Goal: Information Seeking & Learning: Learn about a topic

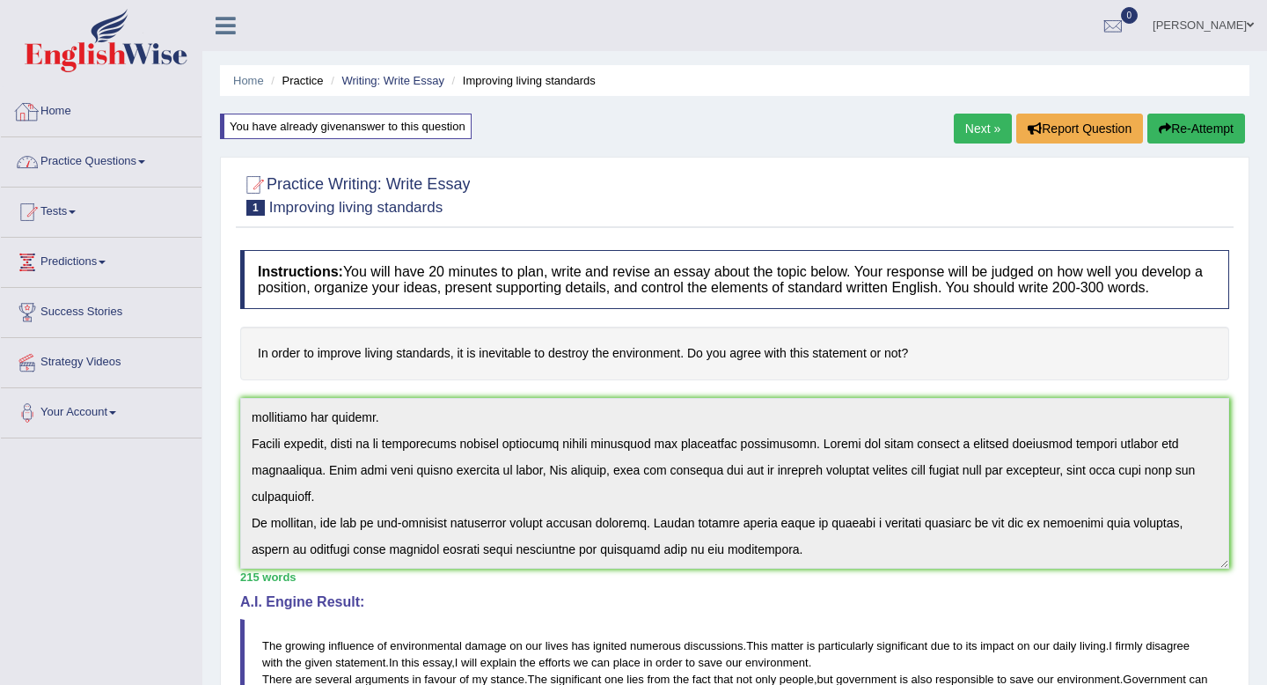
click at [99, 162] on link "Practice Questions" at bounding box center [101, 159] width 201 height 44
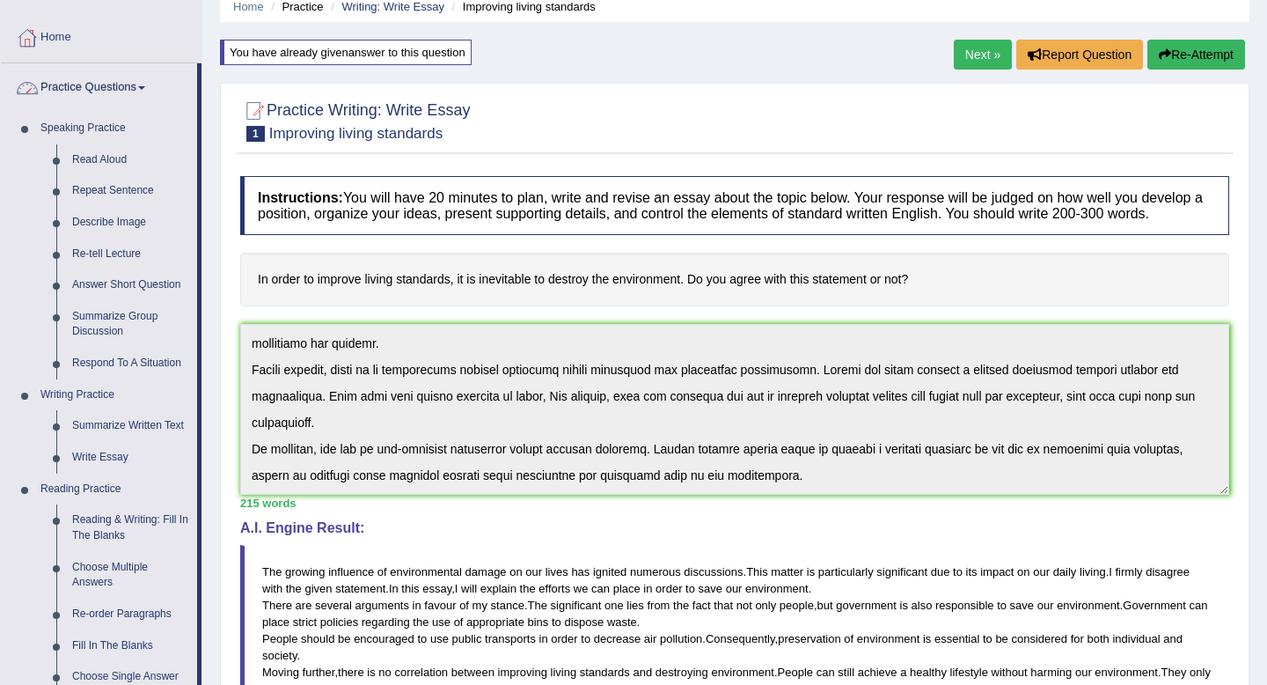
scroll to position [112, 0]
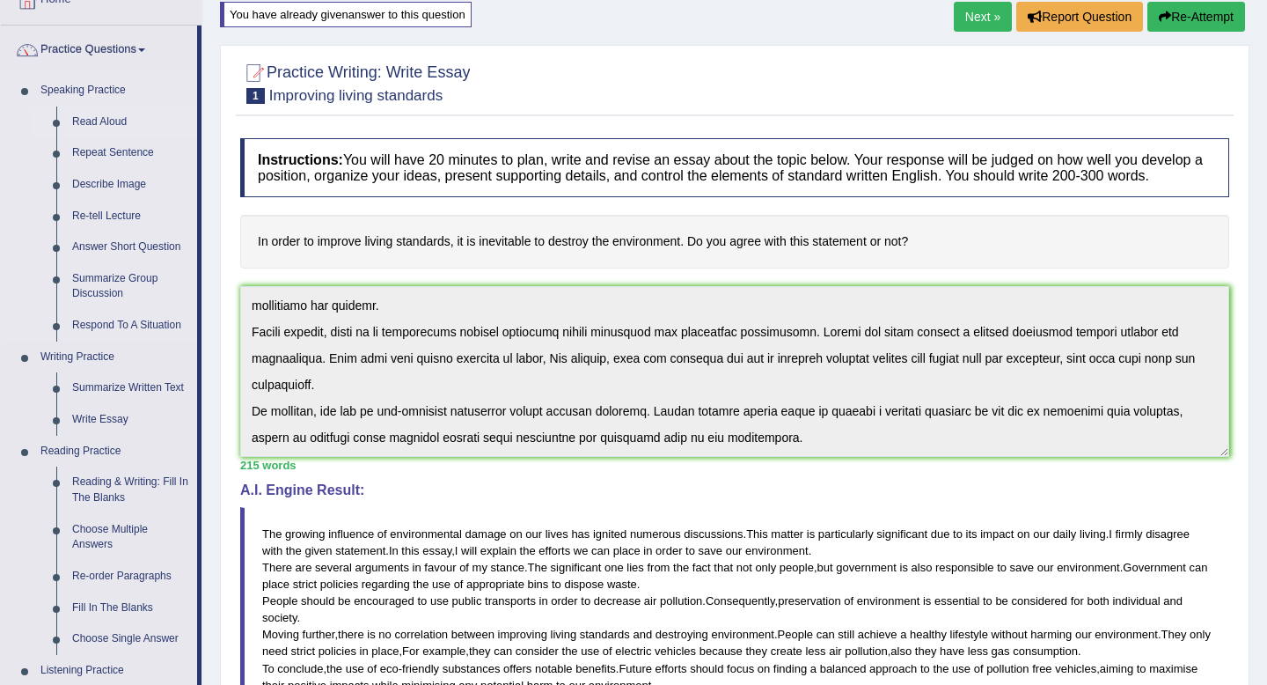
click at [116, 126] on link "Read Aloud" at bounding box center [130, 122] width 133 height 32
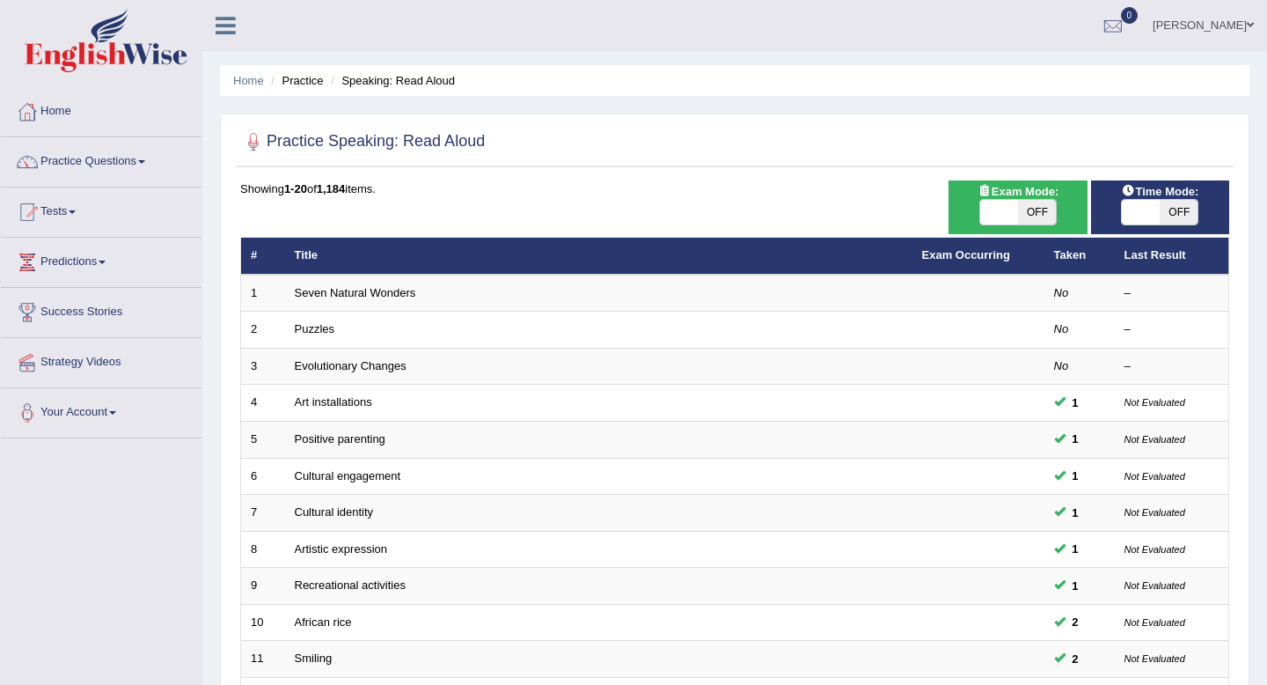
click at [1164, 197] on span "Time Mode:" at bounding box center [1160, 191] width 92 height 18
click at [1162, 211] on span "OFF" at bounding box center [1179, 212] width 38 height 25
checkbox input "true"
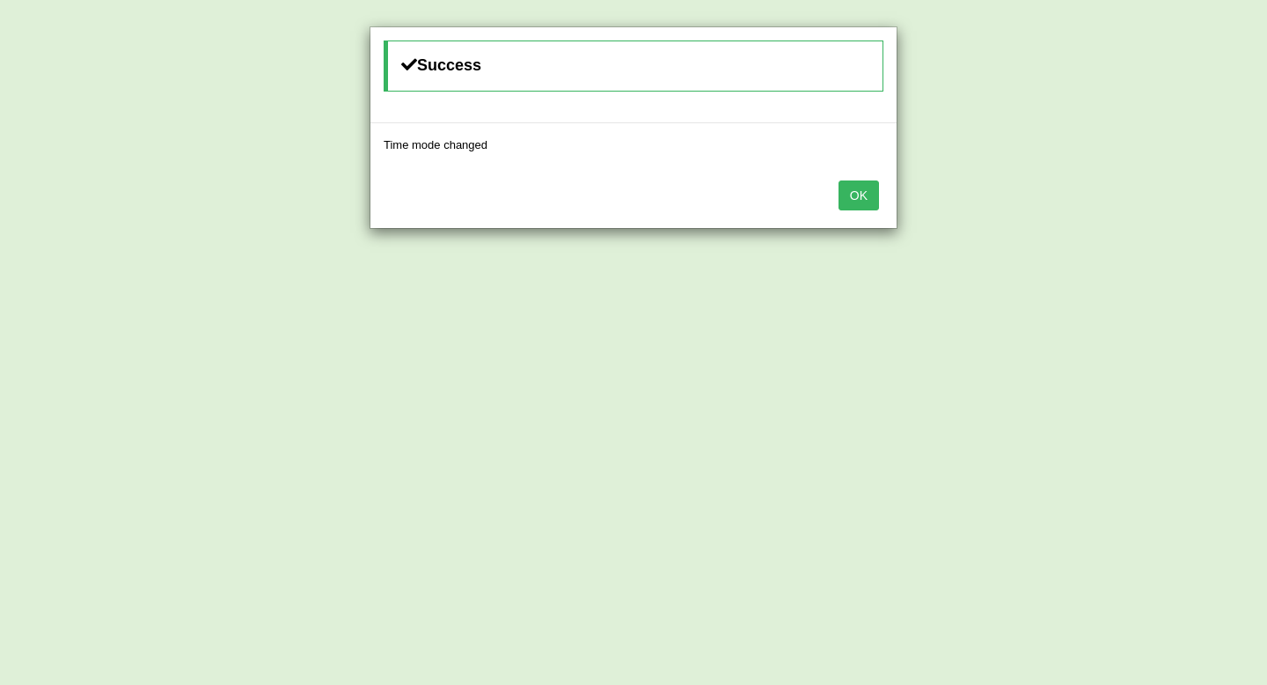
click at [859, 203] on button "OK" at bounding box center [859, 195] width 40 height 30
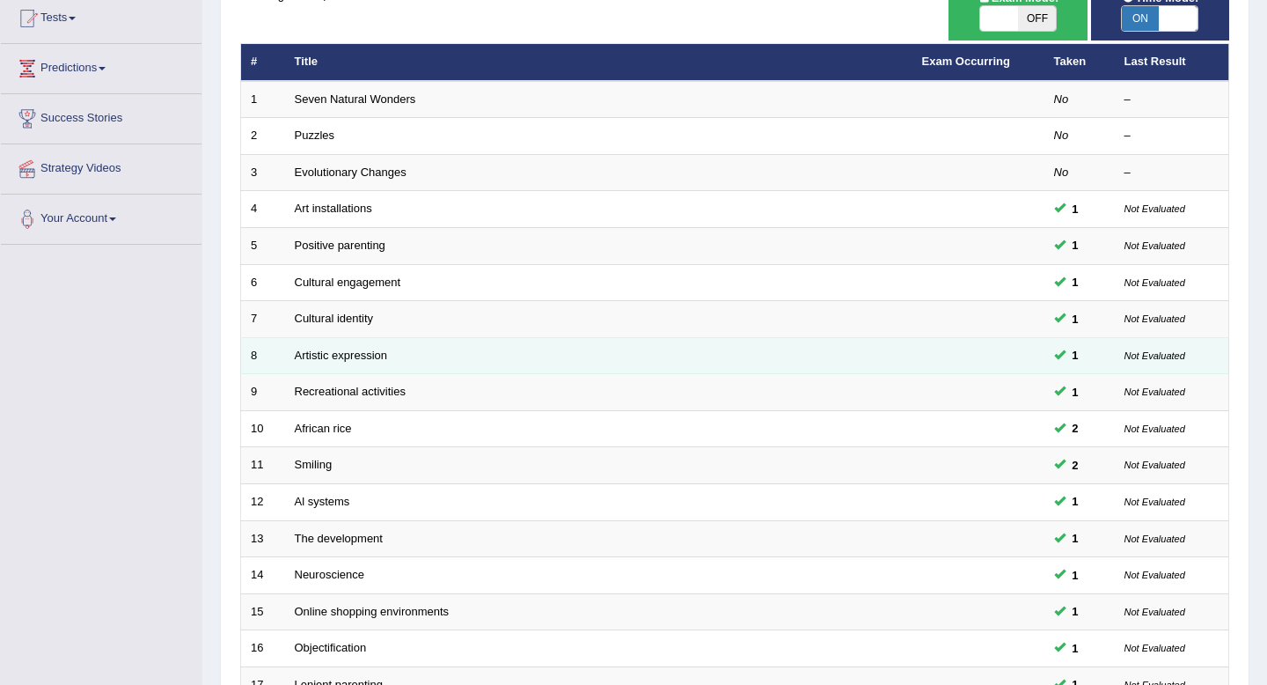
scroll to position [480, 0]
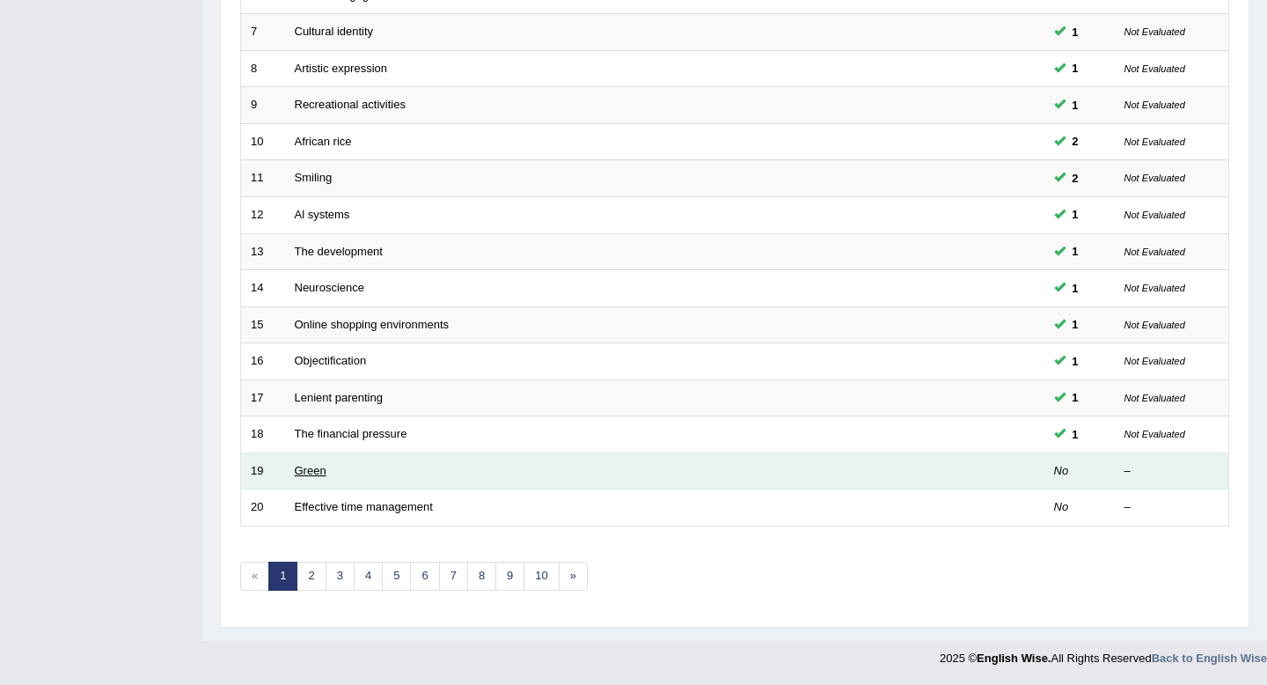
click at [310, 472] on link "Green" at bounding box center [311, 470] width 32 height 13
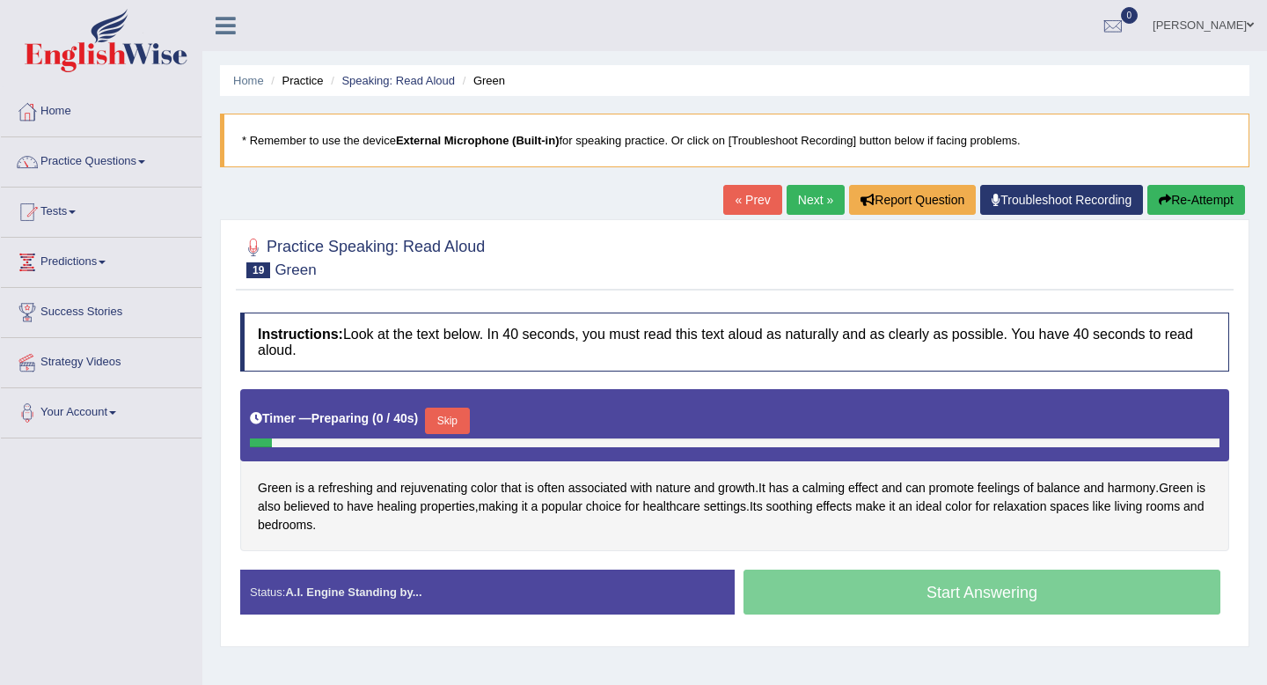
scroll to position [42, 0]
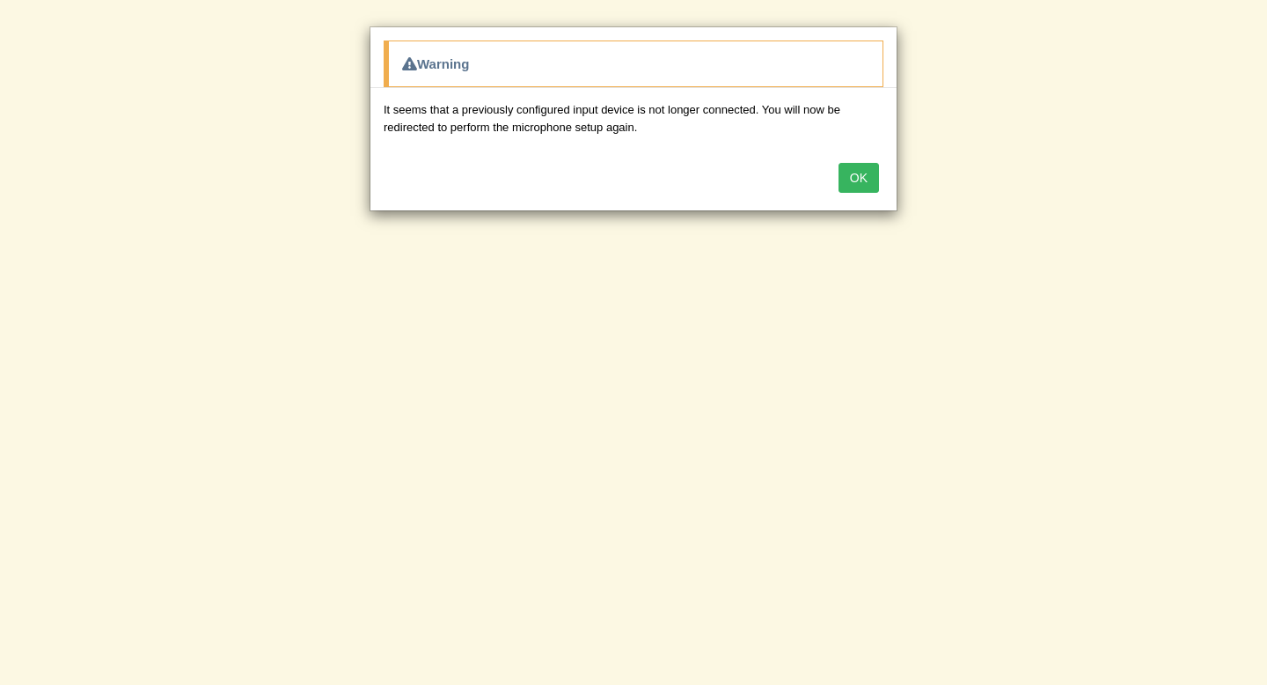
click at [848, 182] on button "OK" at bounding box center [859, 178] width 40 height 30
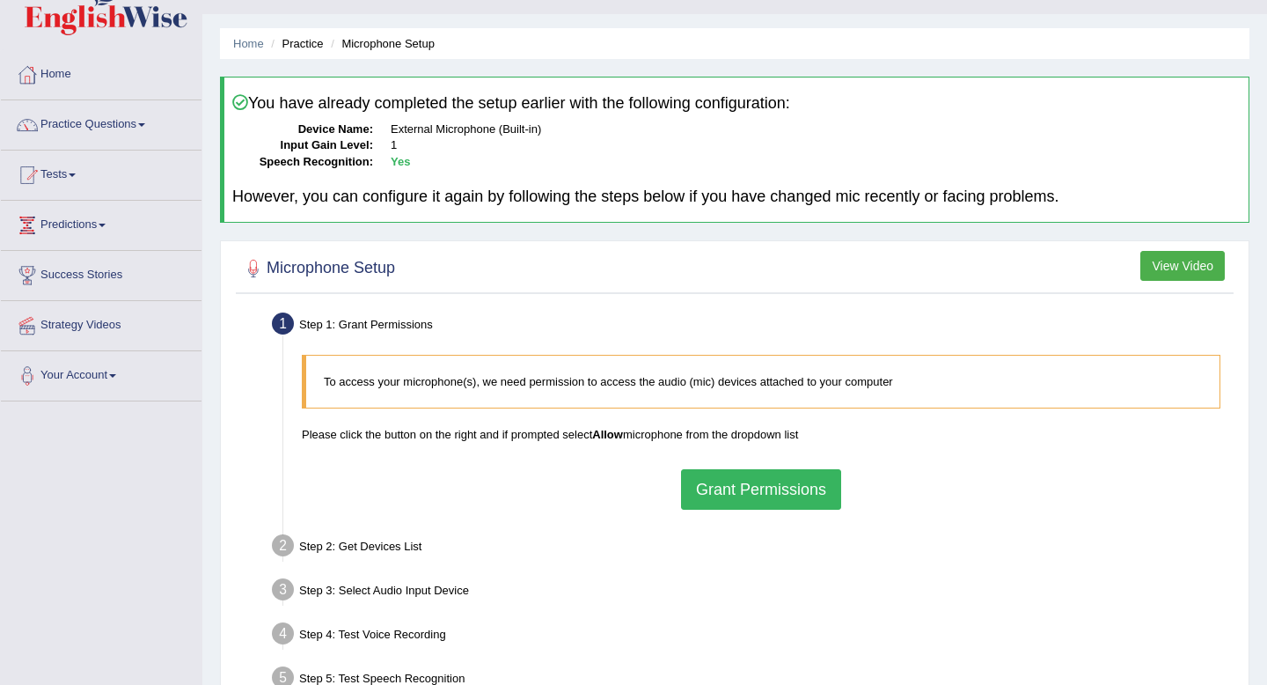
scroll to position [131, 0]
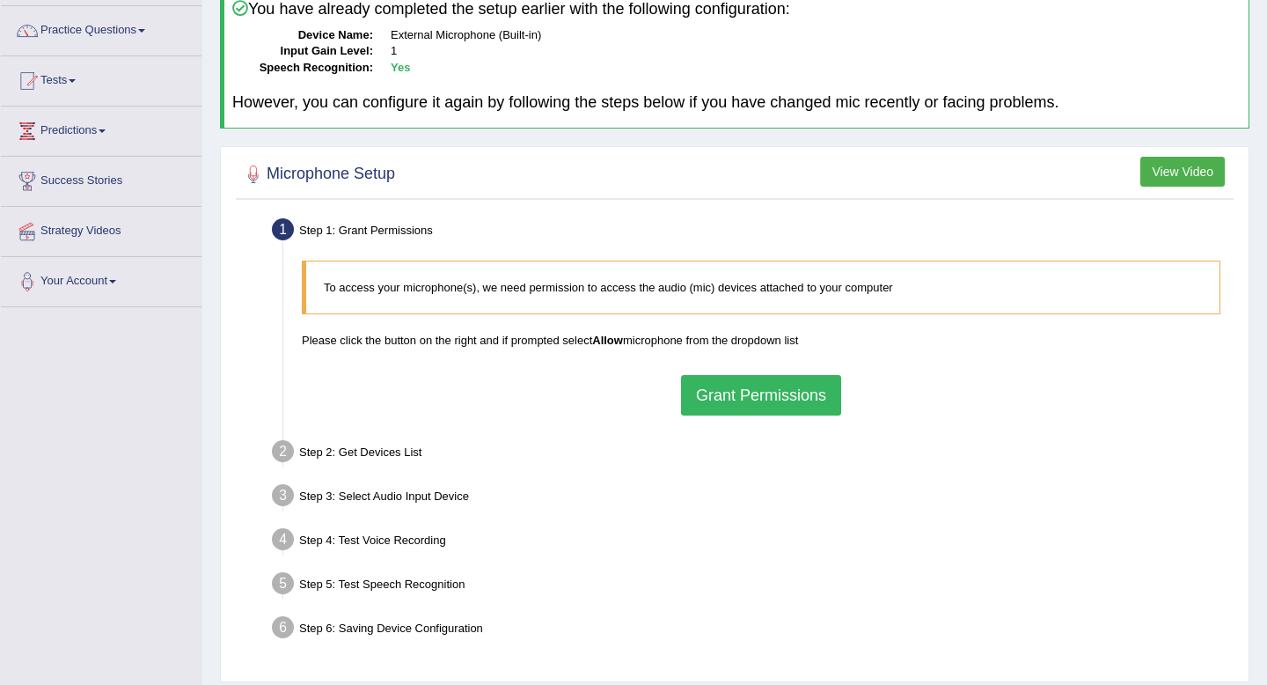
click at [779, 390] on button "Grant Permissions" at bounding box center [761, 395] width 160 height 40
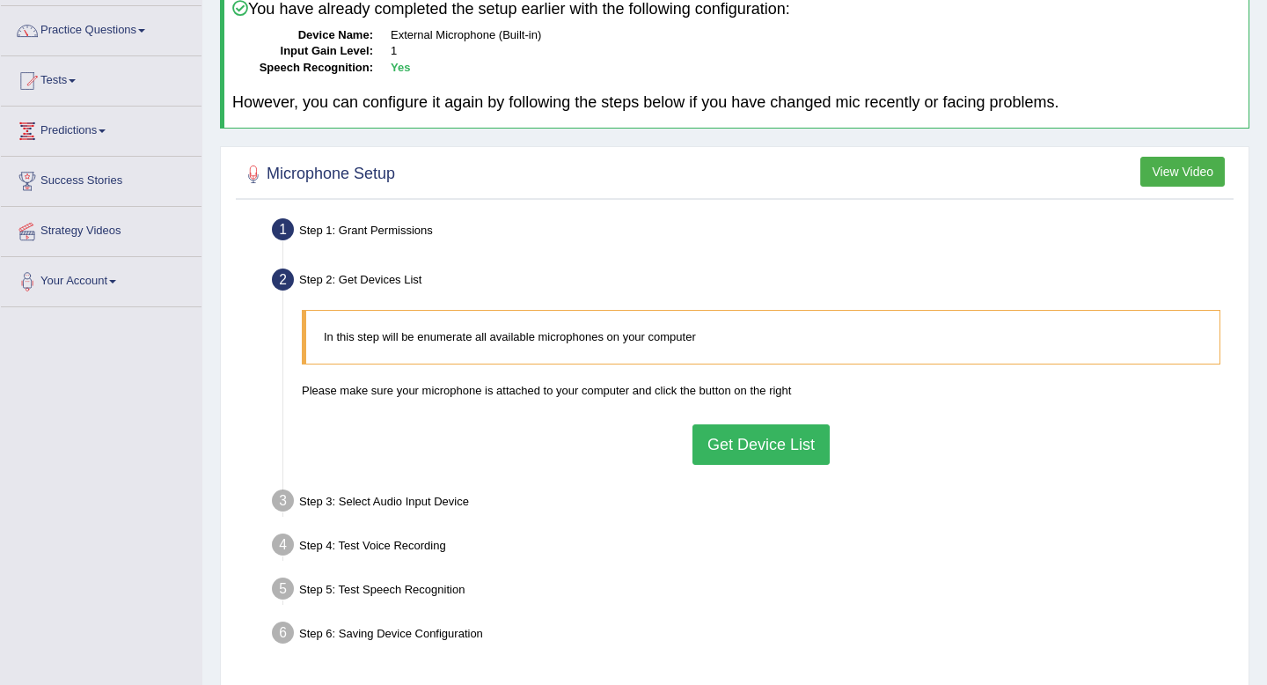
click at [722, 438] on button "Get Device List" at bounding box center [760, 444] width 137 height 40
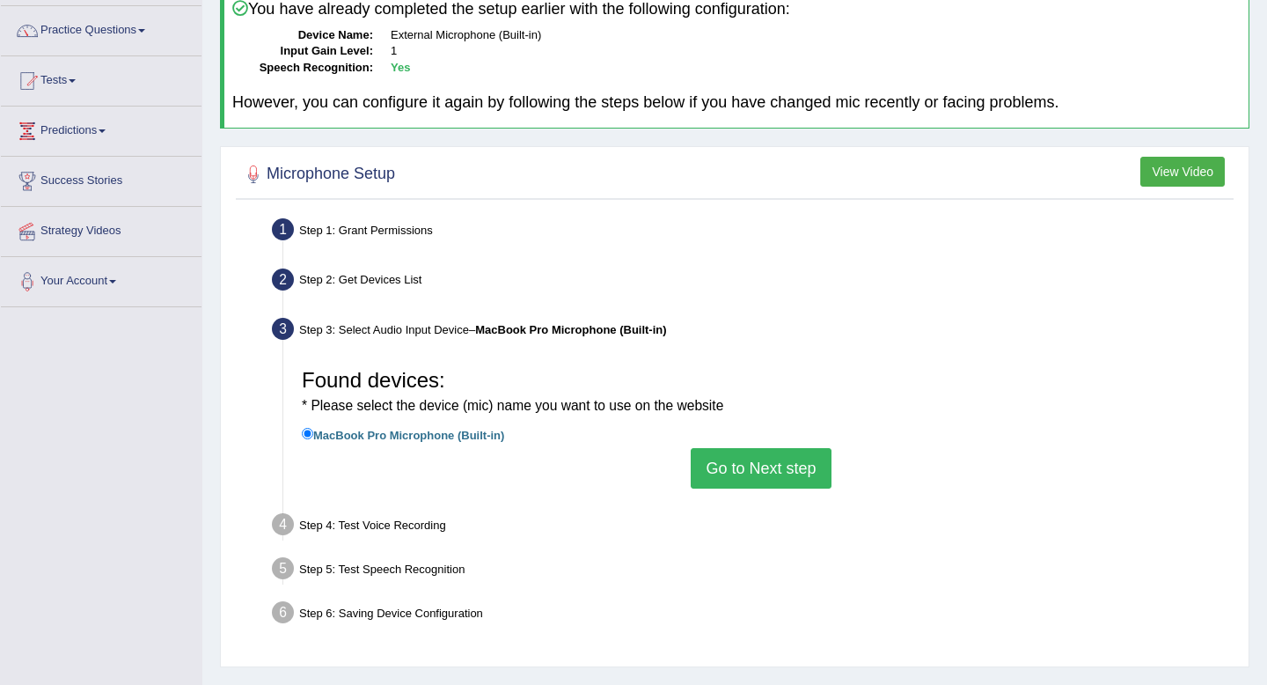
click at [887, 317] on div "Step 3: Select Audio Input Device – MacBook Pro Microphone (Built-in)" at bounding box center [752, 331] width 977 height 39
click at [294, 414] on div "Found devices: * Please select the device (mic) name you want to use on the web…" at bounding box center [761, 424] width 936 height 146
click at [304, 429] on input "MacBook Pro Microphone (Built-in)" at bounding box center [307, 433] width 11 height 11
click at [313, 455] on div "Found devices: * Please select the device (mic) name you want to use on the web…" at bounding box center [761, 424] width 936 height 146
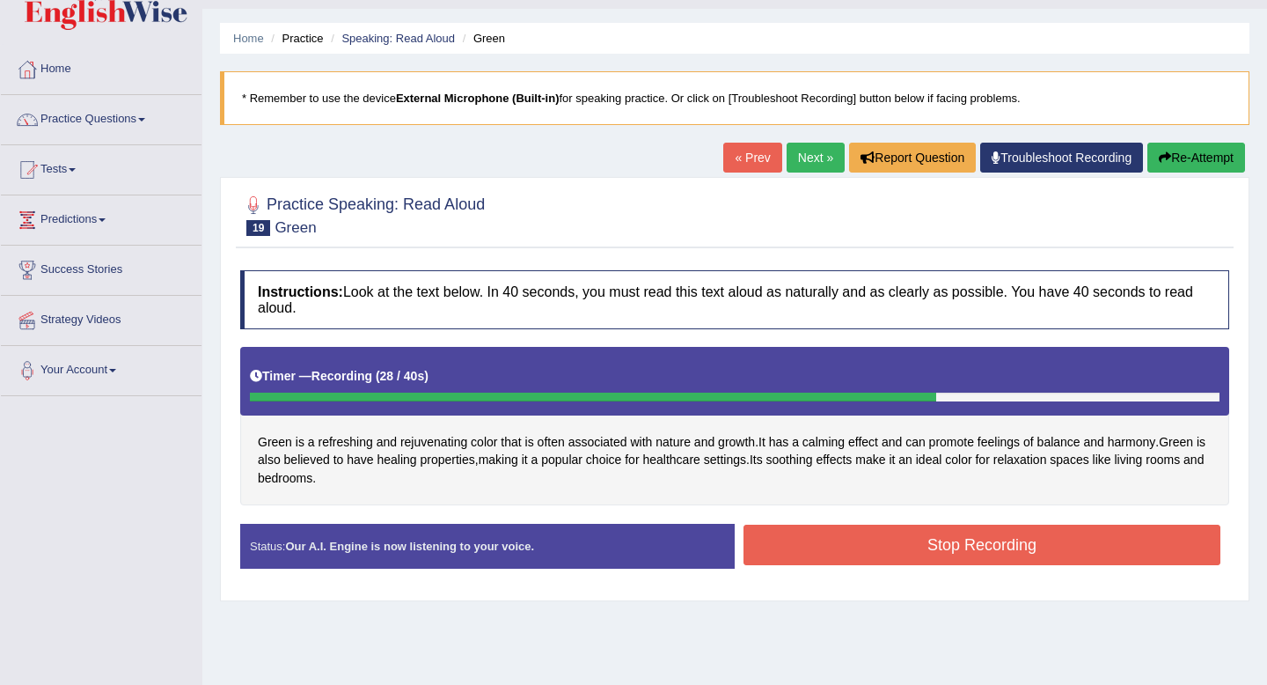
click at [815, 541] on button "Stop Recording" at bounding box center [982, 544] width 477 height 40
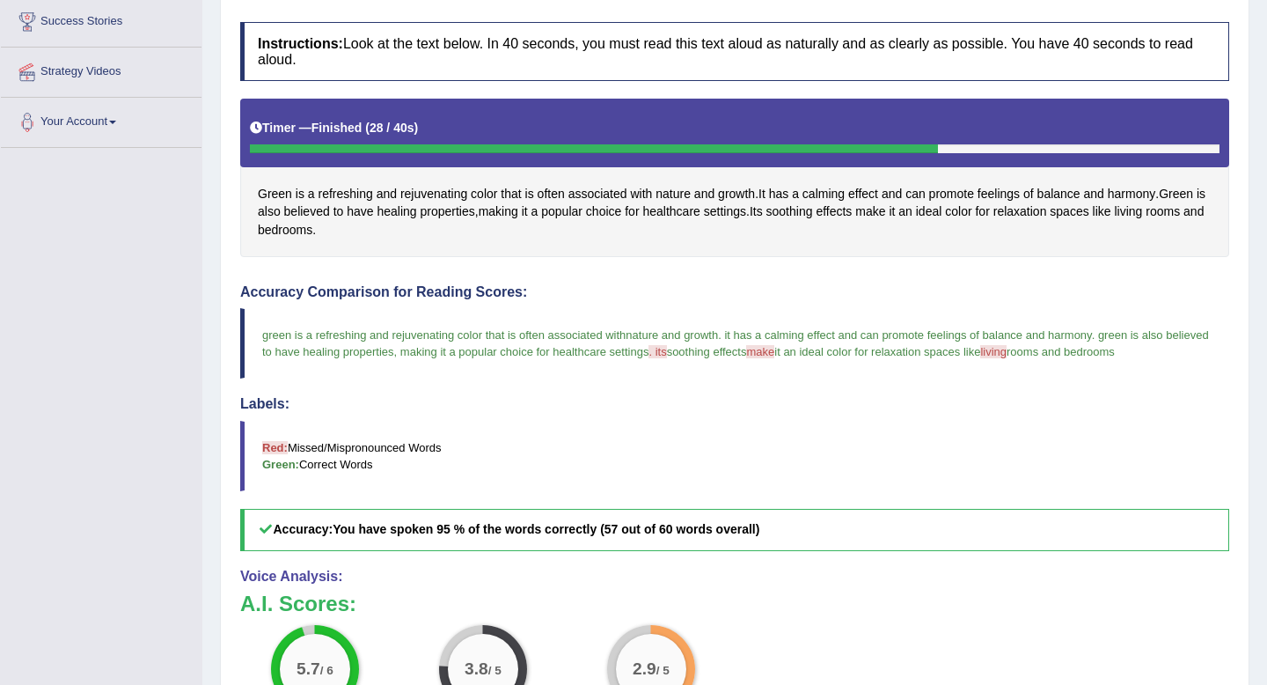
scroll to position [48, 0]
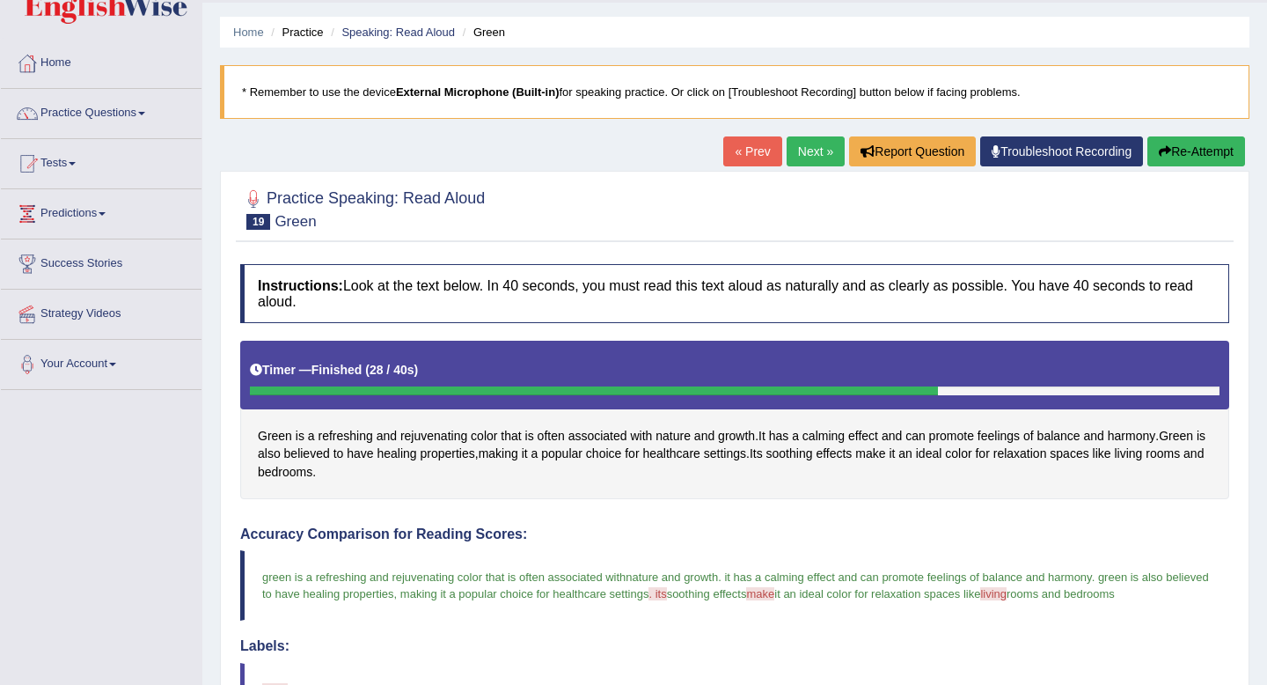
click at [787, 143] on link "Next »" at bounding box center [816, 151] width 58 height 30
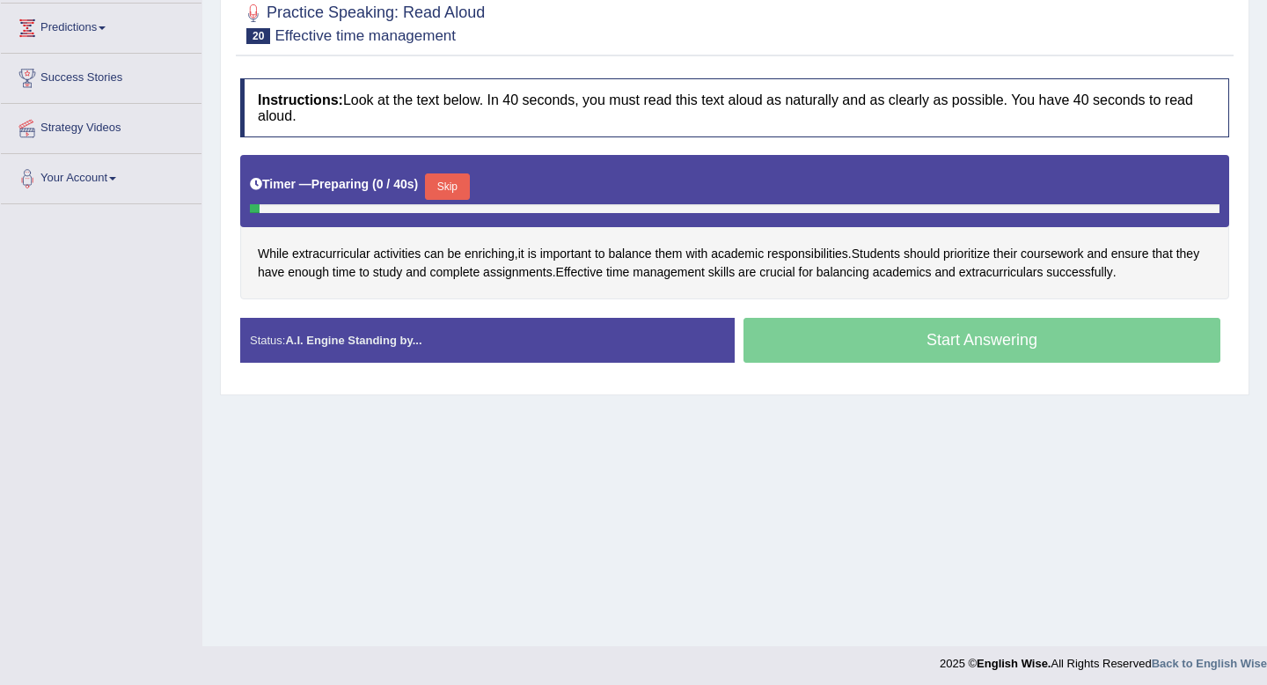
scroll to position [232, 0]
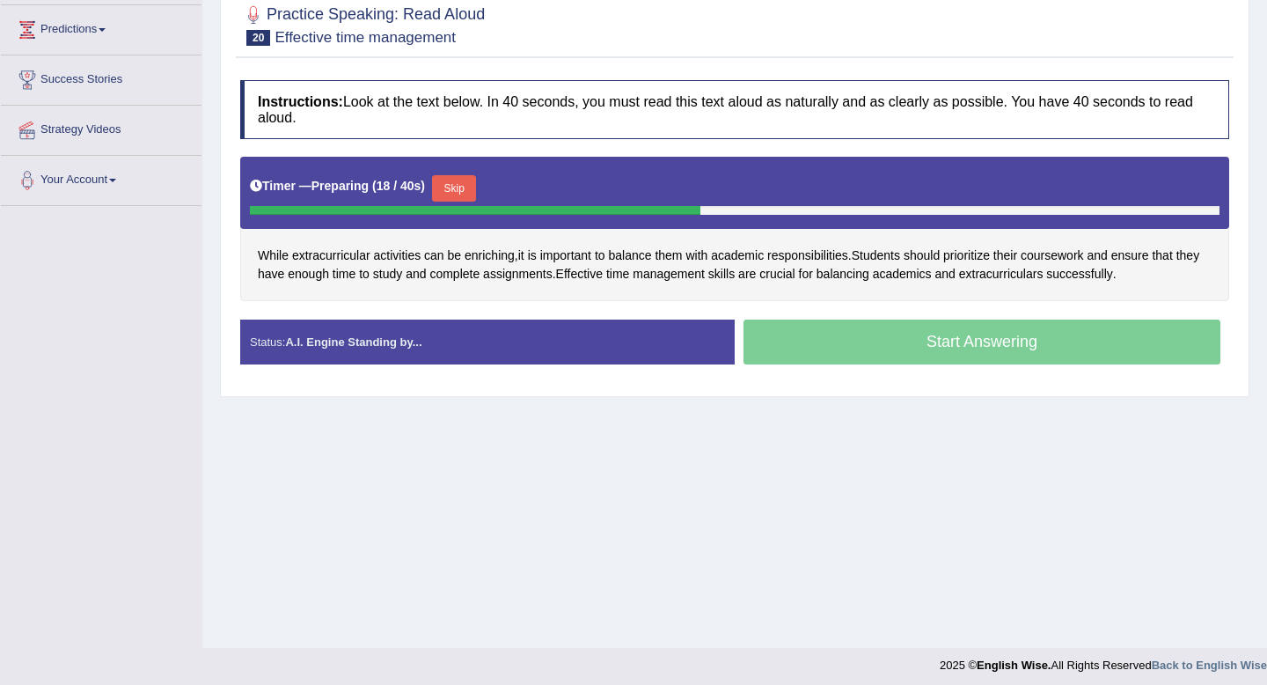
click at [468, 186] on button "Skip" at bounding box center [454, 188] width 44 height 26
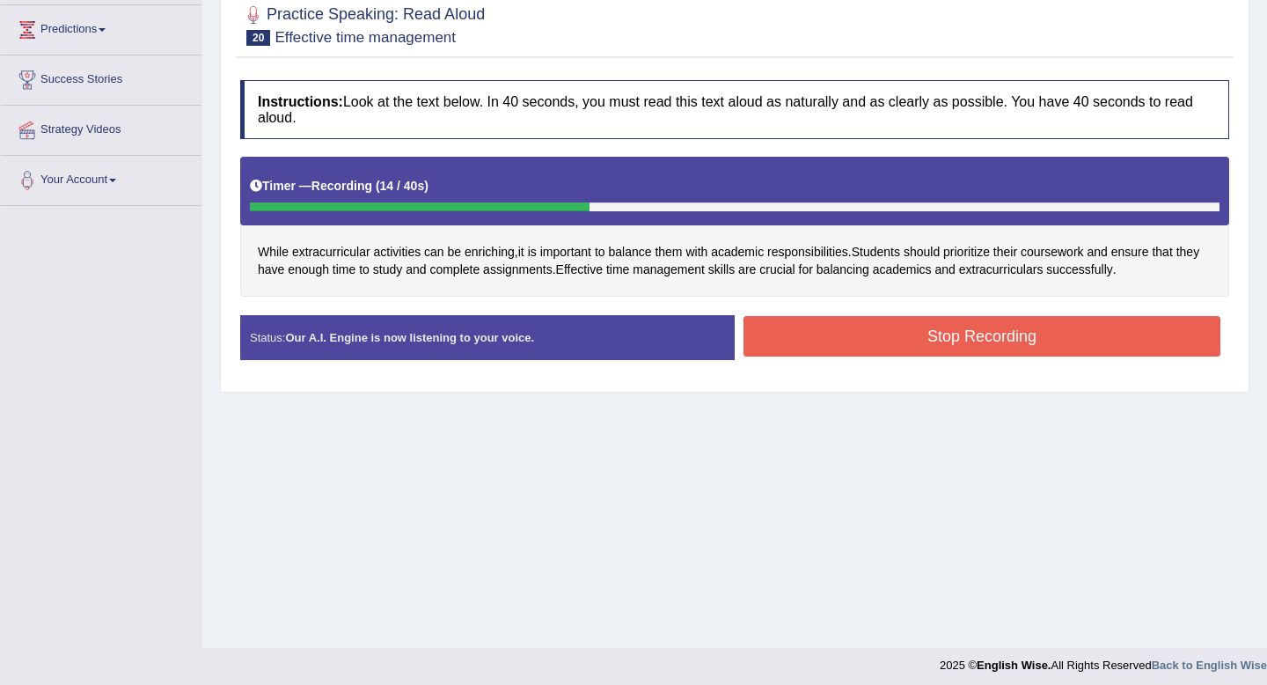
click at [866, 360] on div "Stop Recording" at bounding box center [982, 338] width 495 height 45
click at [866, 341] on button "Stop Recording" at bounding box center [982, 336] width 477 height 40
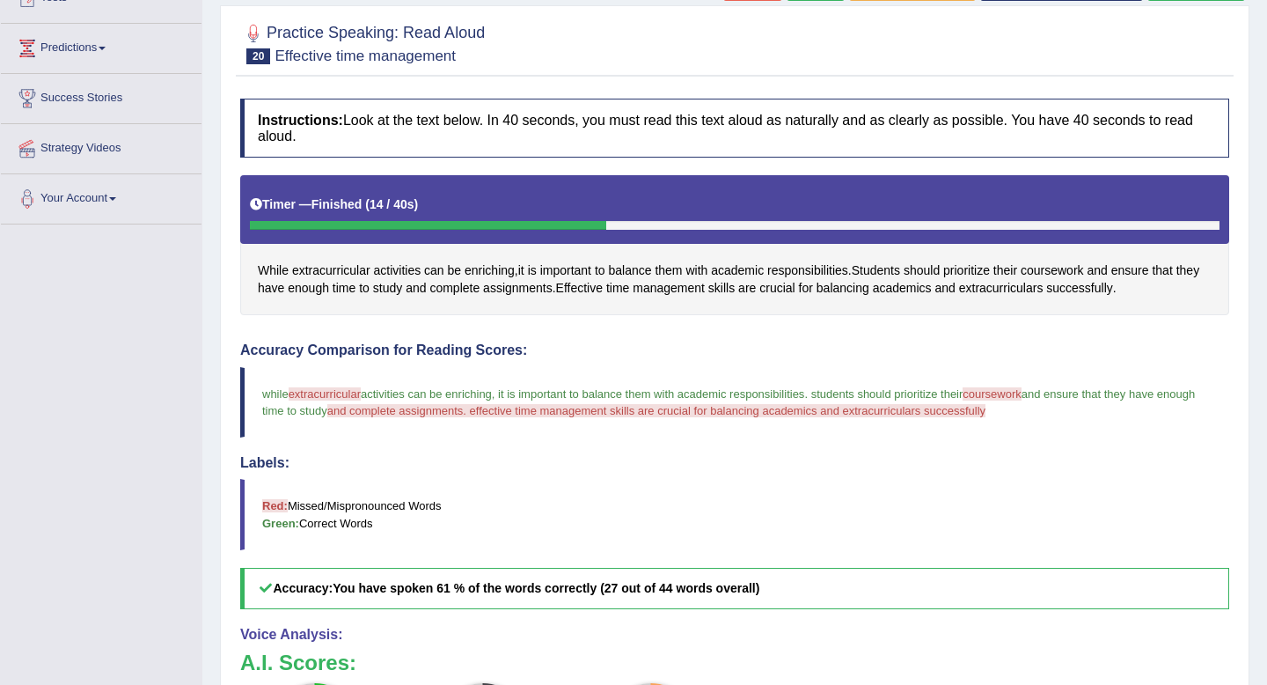
scroll to position [178, 0]
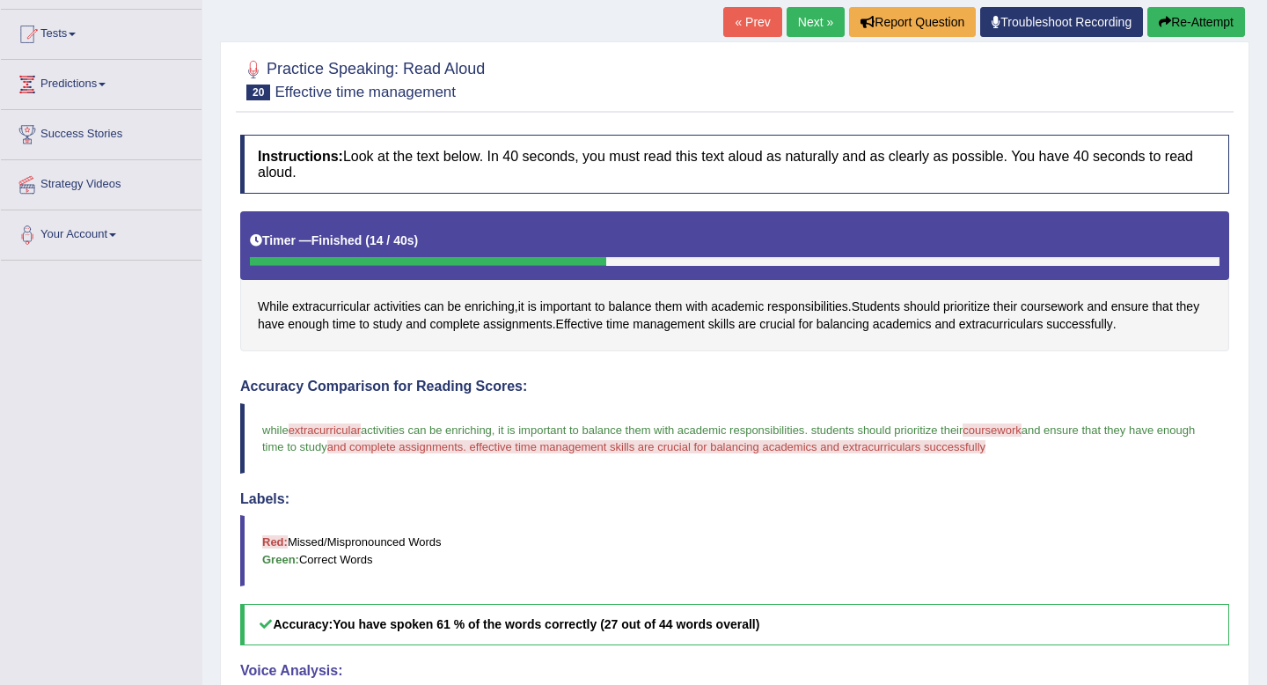
click at [807, 21] on link "Next »" at bounding box center [816, 22] width 58 height 30
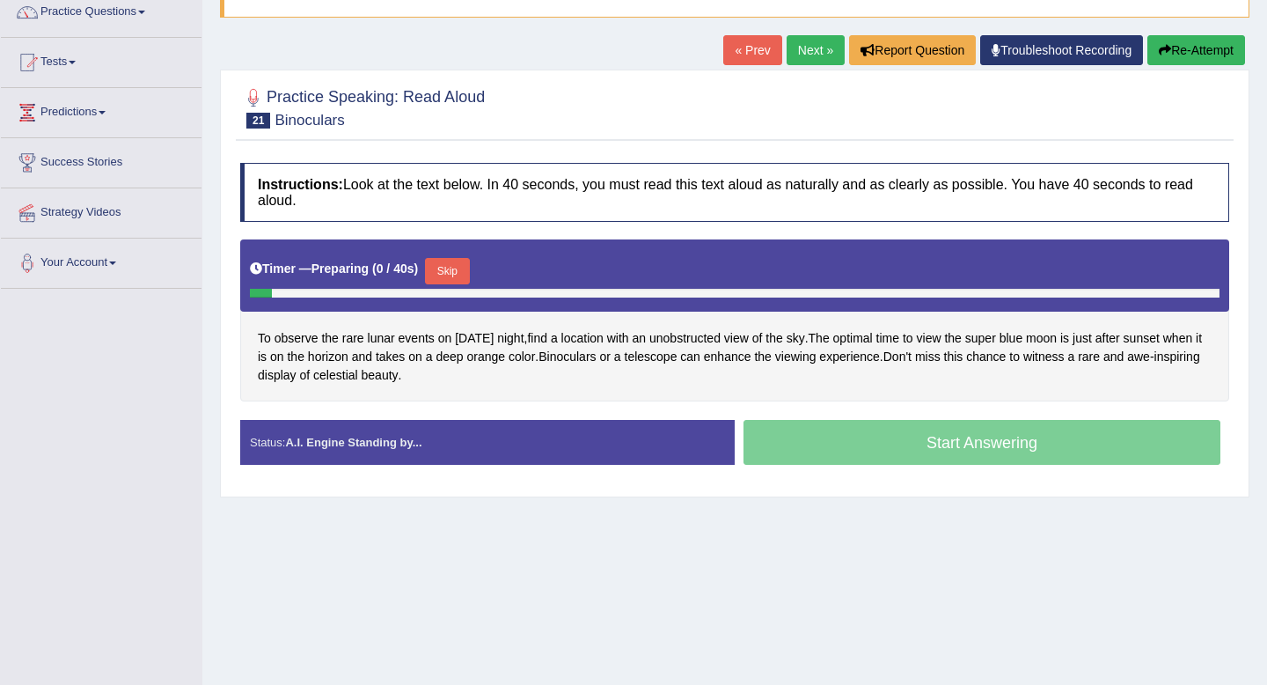
scroll to position [150, 0]
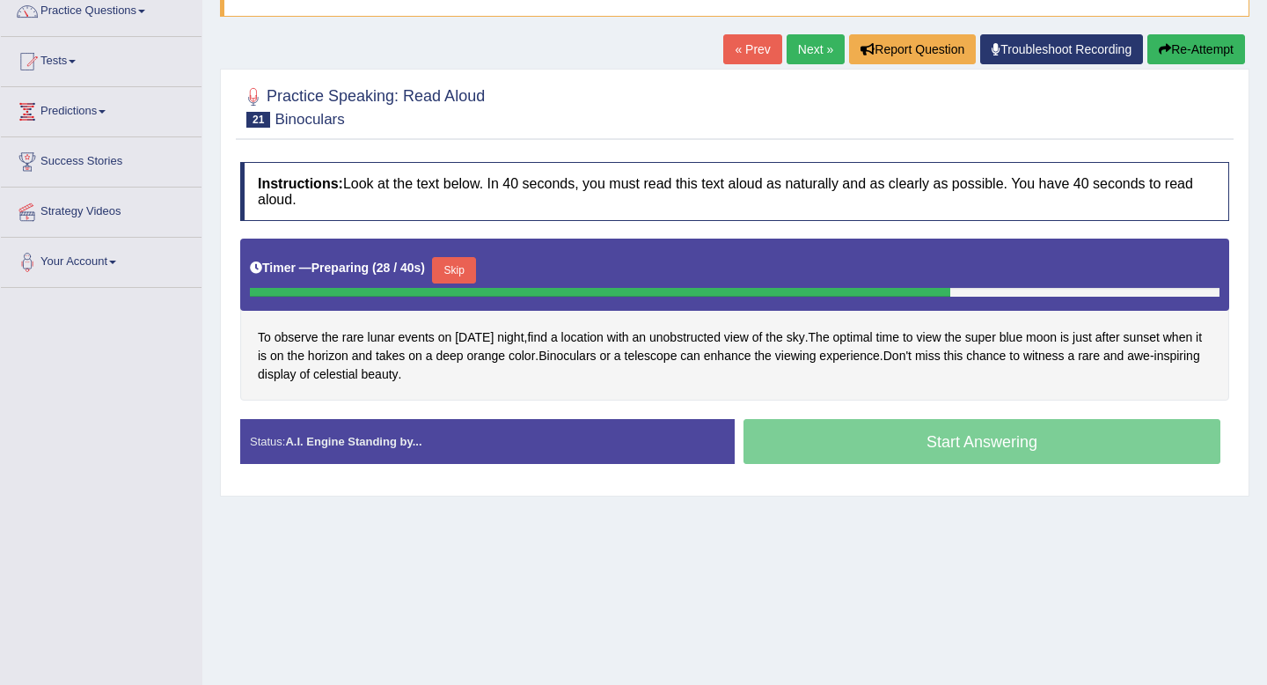
click at [451, 272] on button "Skip" at bounding box center [454, 270] width 44 height 26
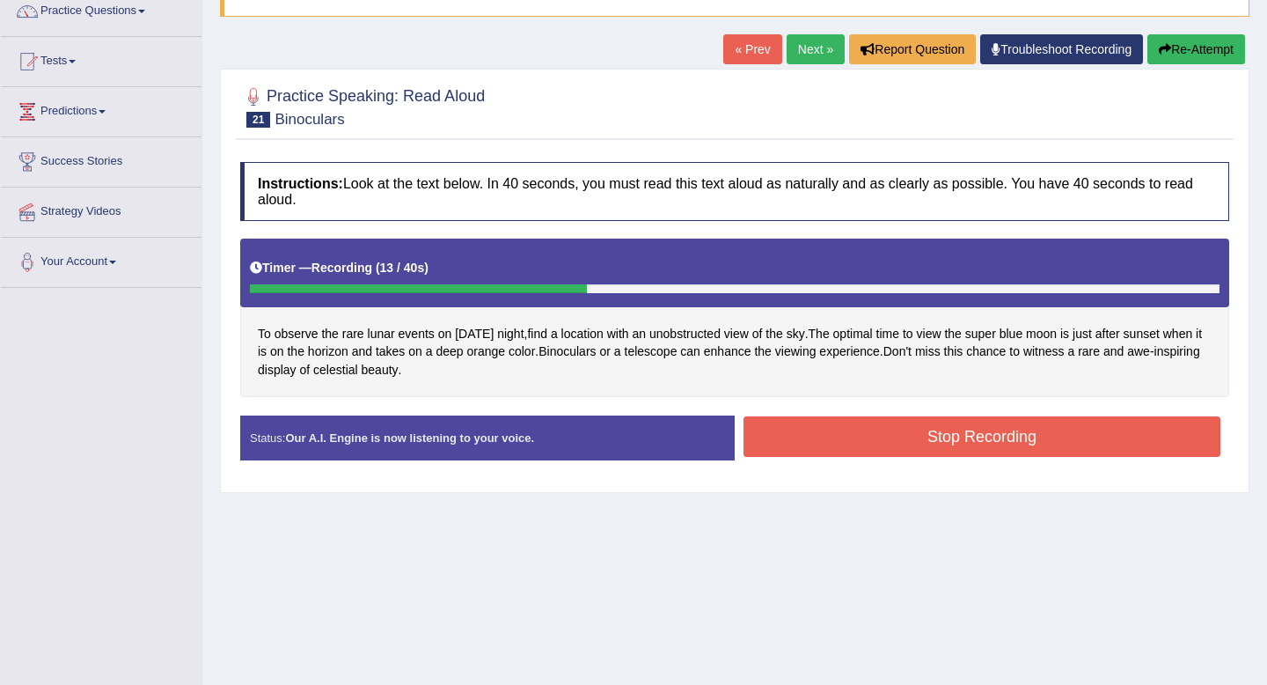
click at [894, 434] on button "Stop Recording" at bounding box center [982, 436] width 477 height 40
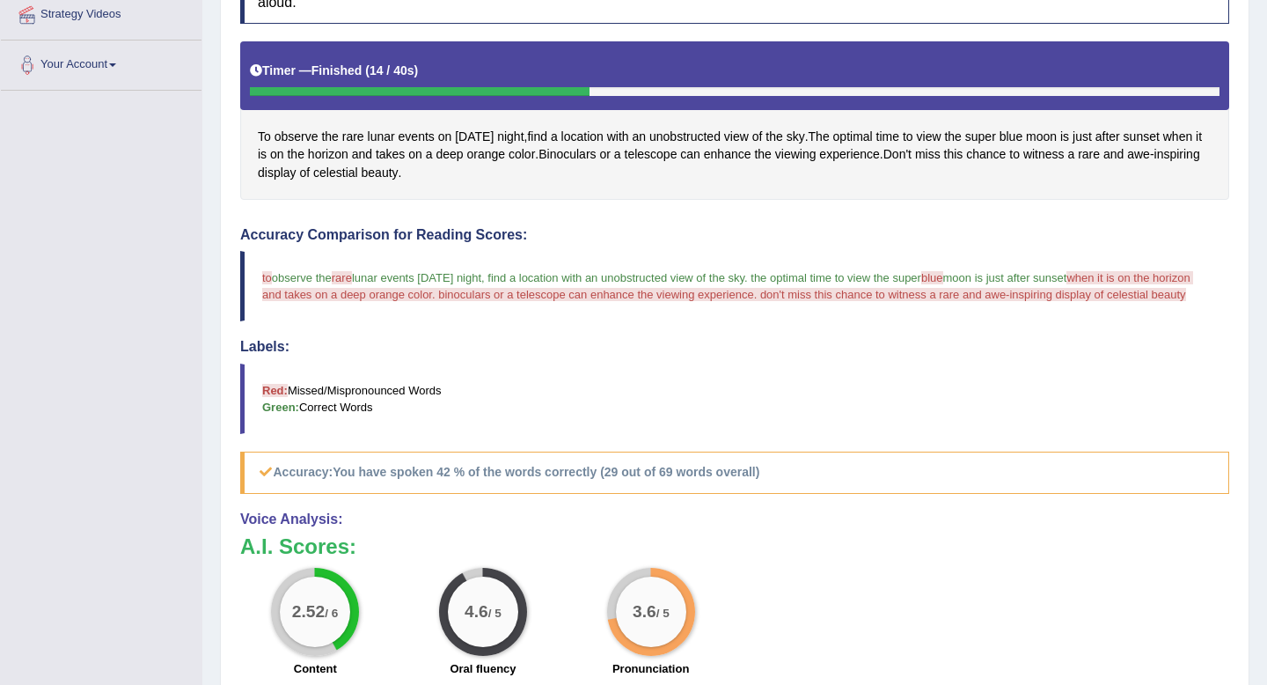
scroll to position [289, 0]
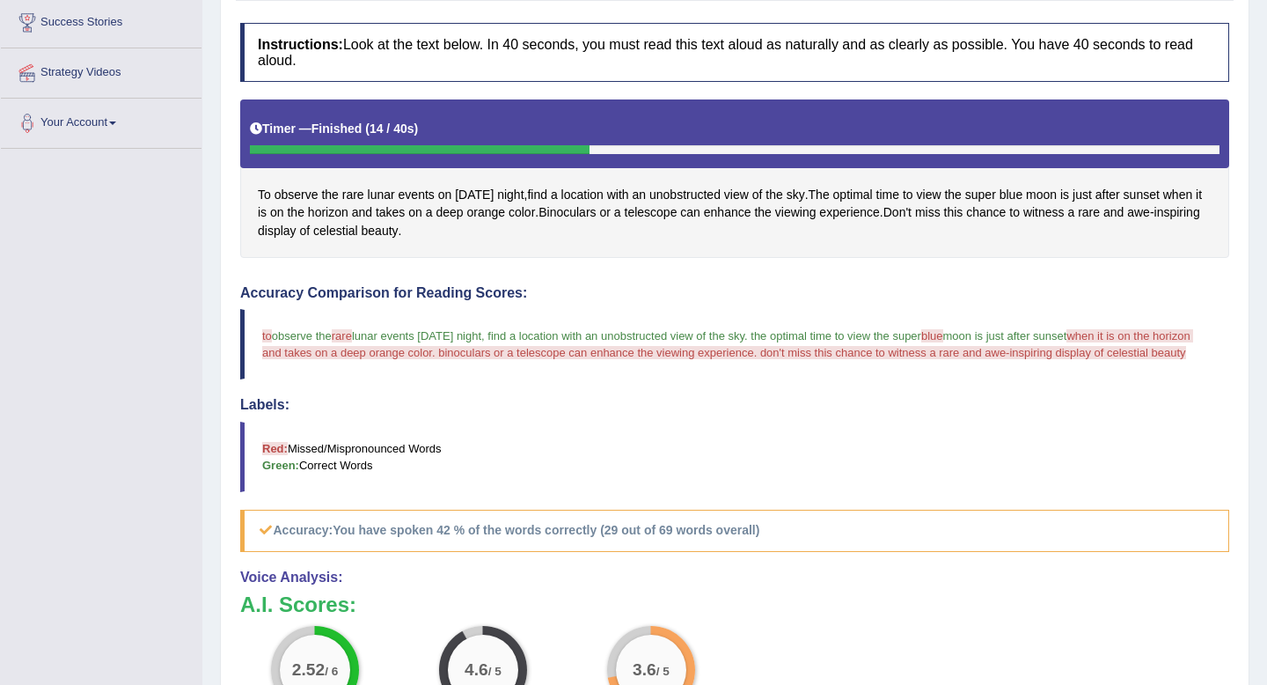
drag, startPoint x: 884, startPoint y: 62, endPoint x: 890, endPoint y: 104, distance: 41.8
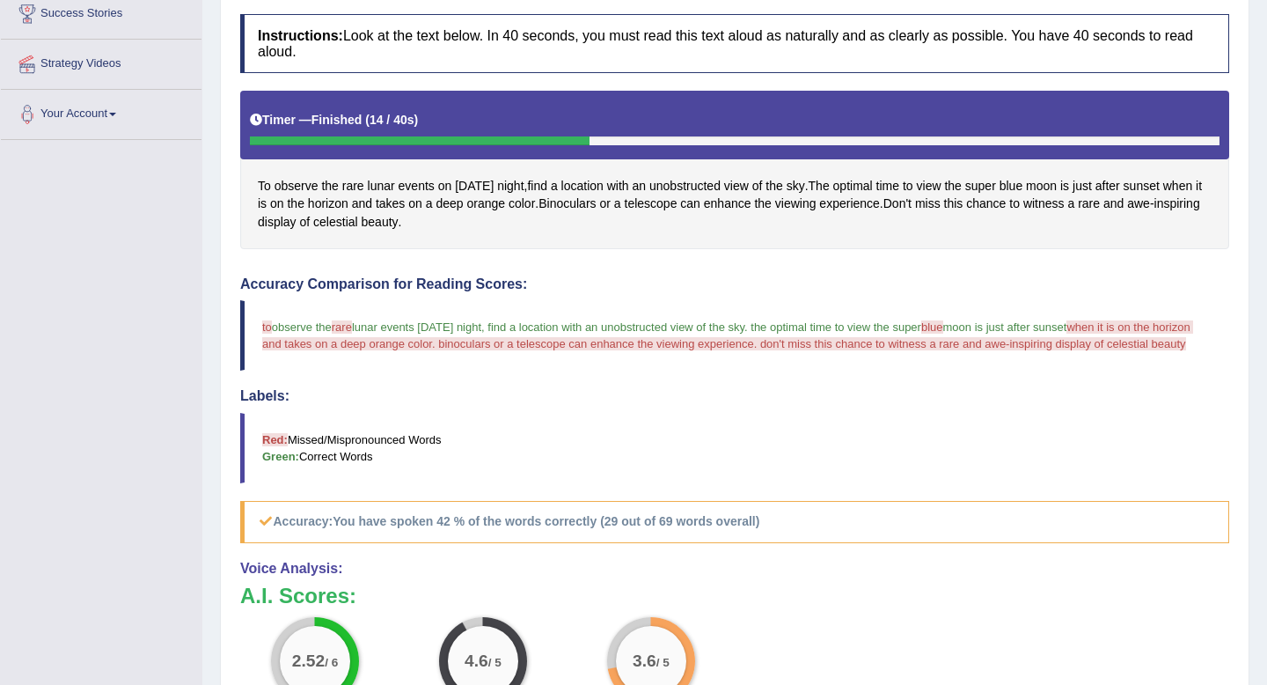
scroll to position [0, 0]
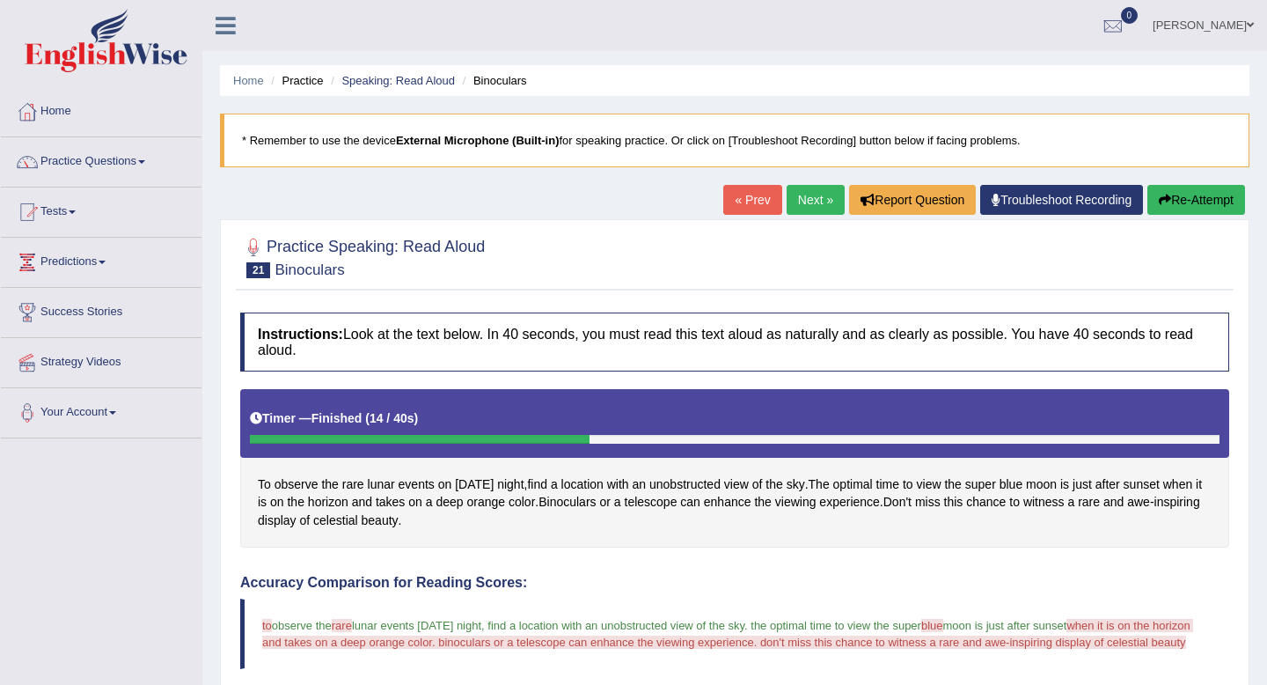
click at [813, 208] on link "Next »" at bounding box center [816, 200] width 58 height 30
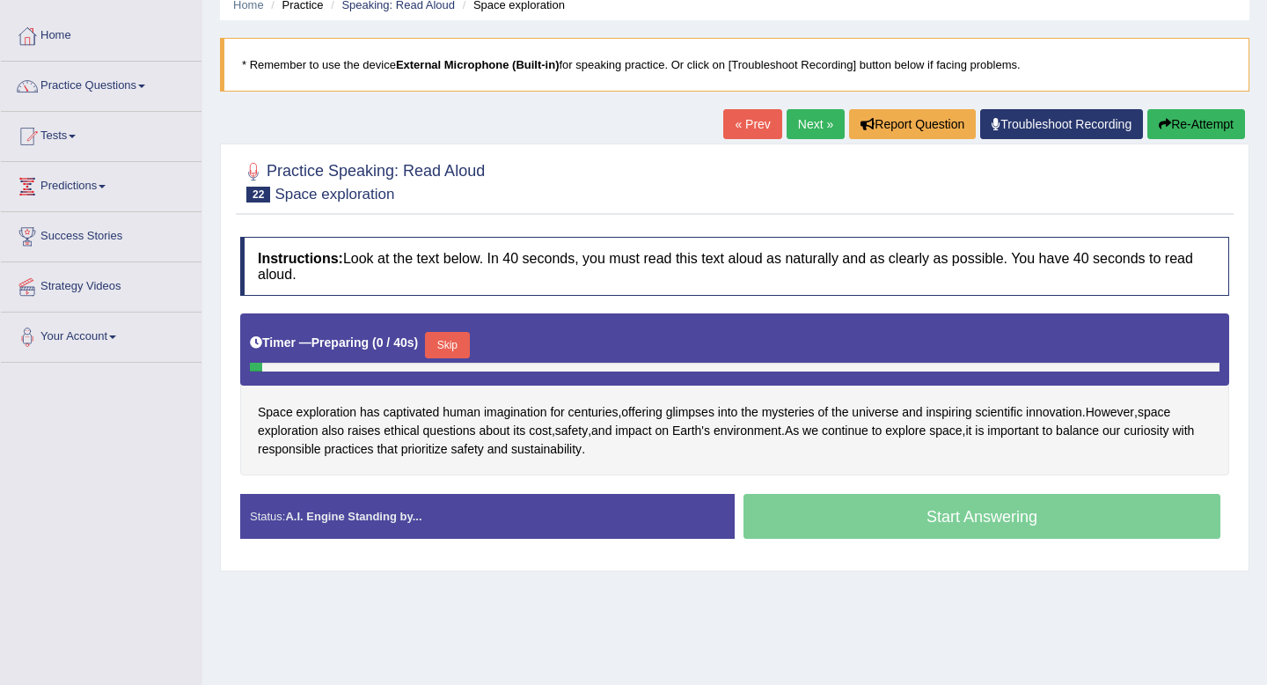
scroll to position [145, 0]
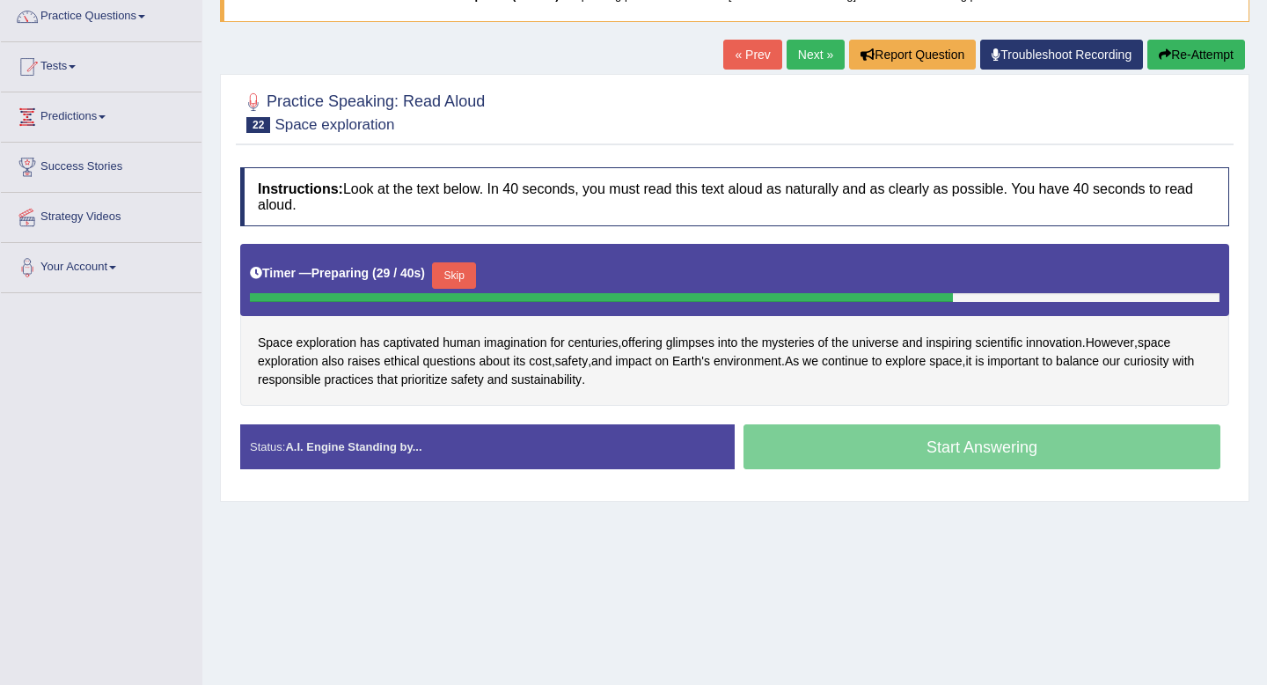
click at [454, 272] on button "Skip" at bounding box center [454, 275] width 44 height 26
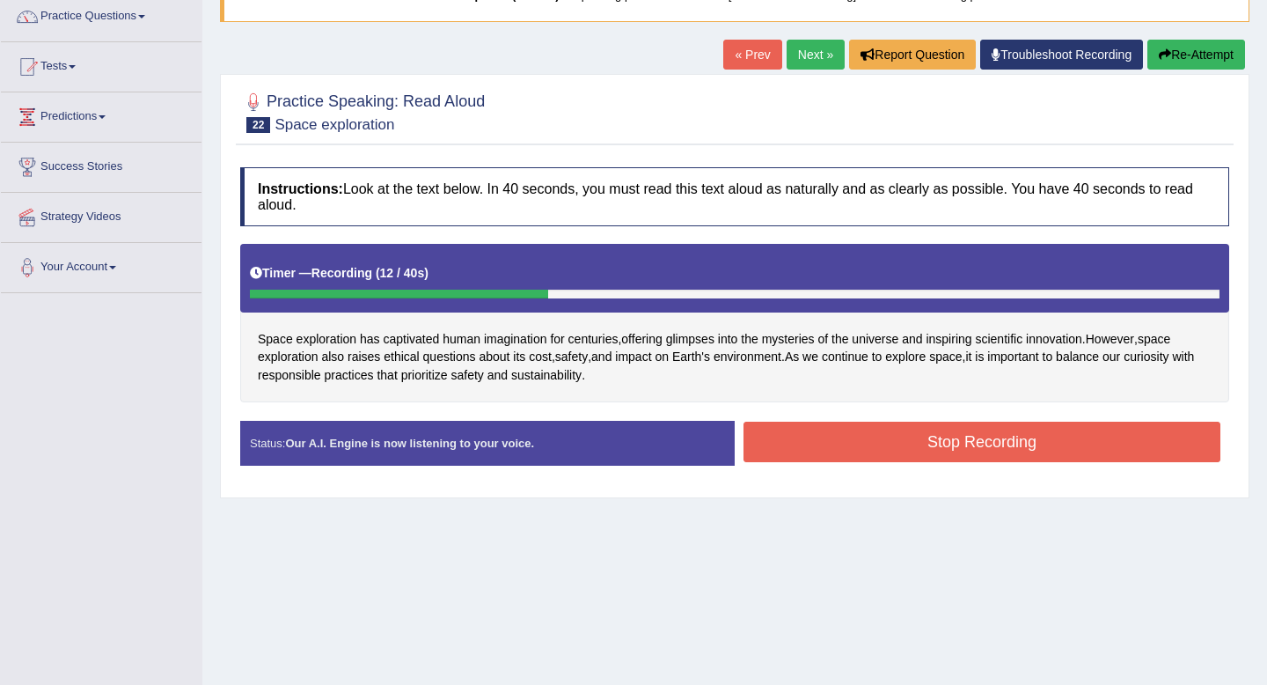
click at [886, 422] on button "Stop Recording" at bounding box center [982, 441] width 477 height 40
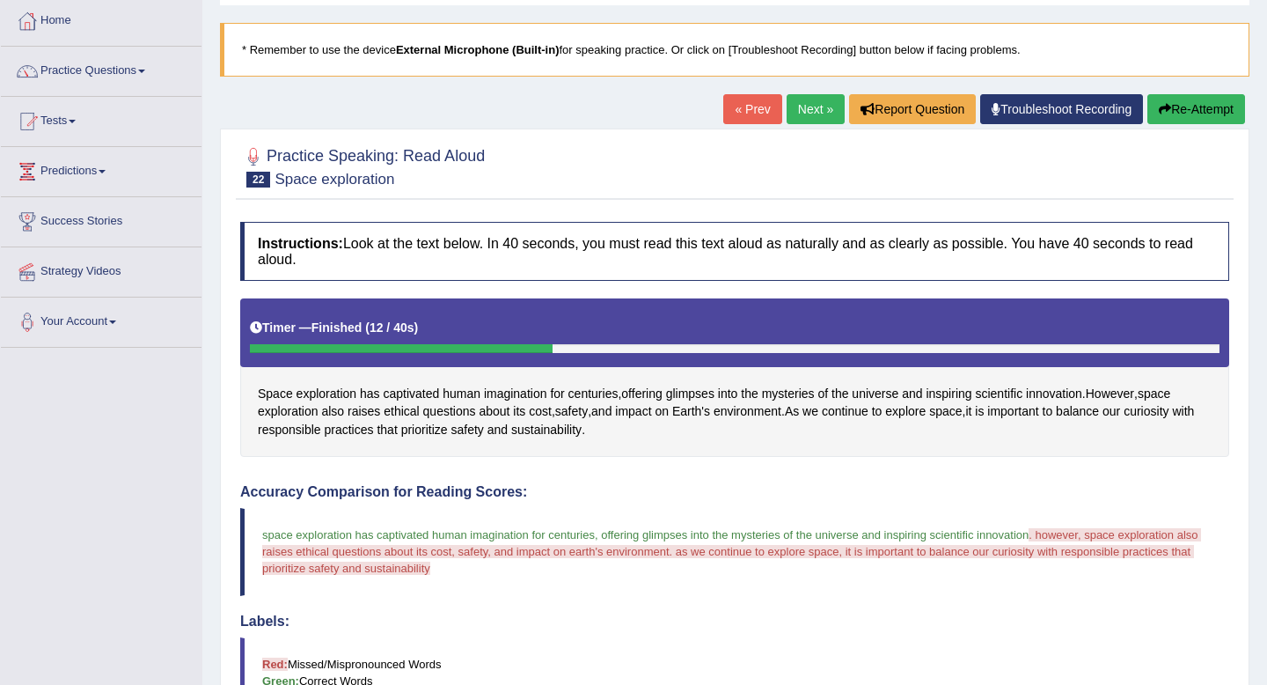
scroll to position [0, 0]
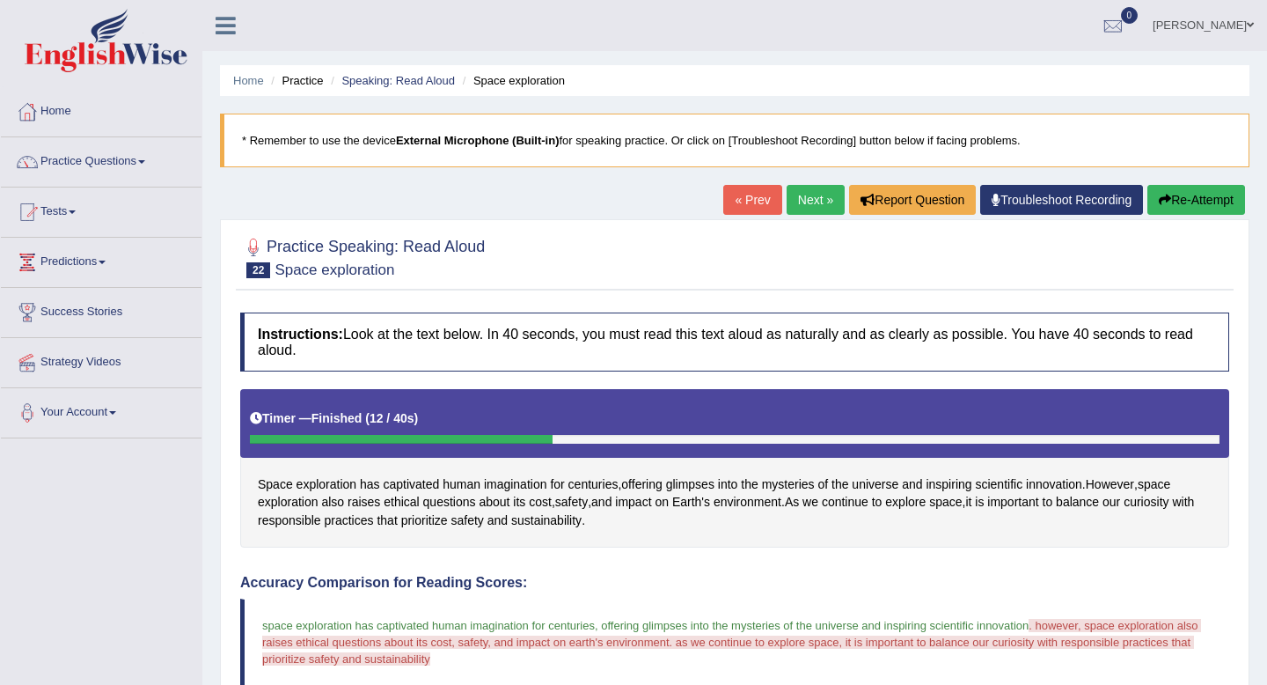
click at [818, 197] on link "Next »" at bounding box center [816, 200] width 58 height 30
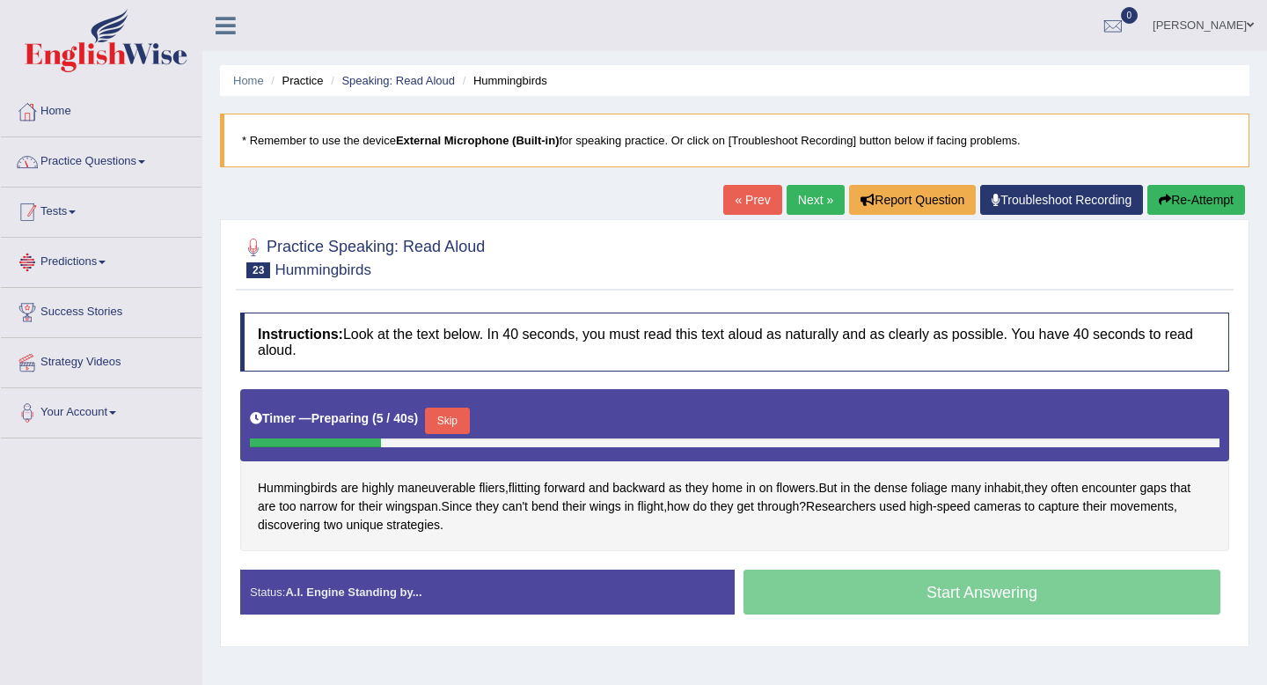
click at [106, 134] on li "Home" at bounding box center [101, 112] width 201 height 50
click at [93, 168] on link "Practice Questions" at bounding box center [101, 159] width 201 height 44
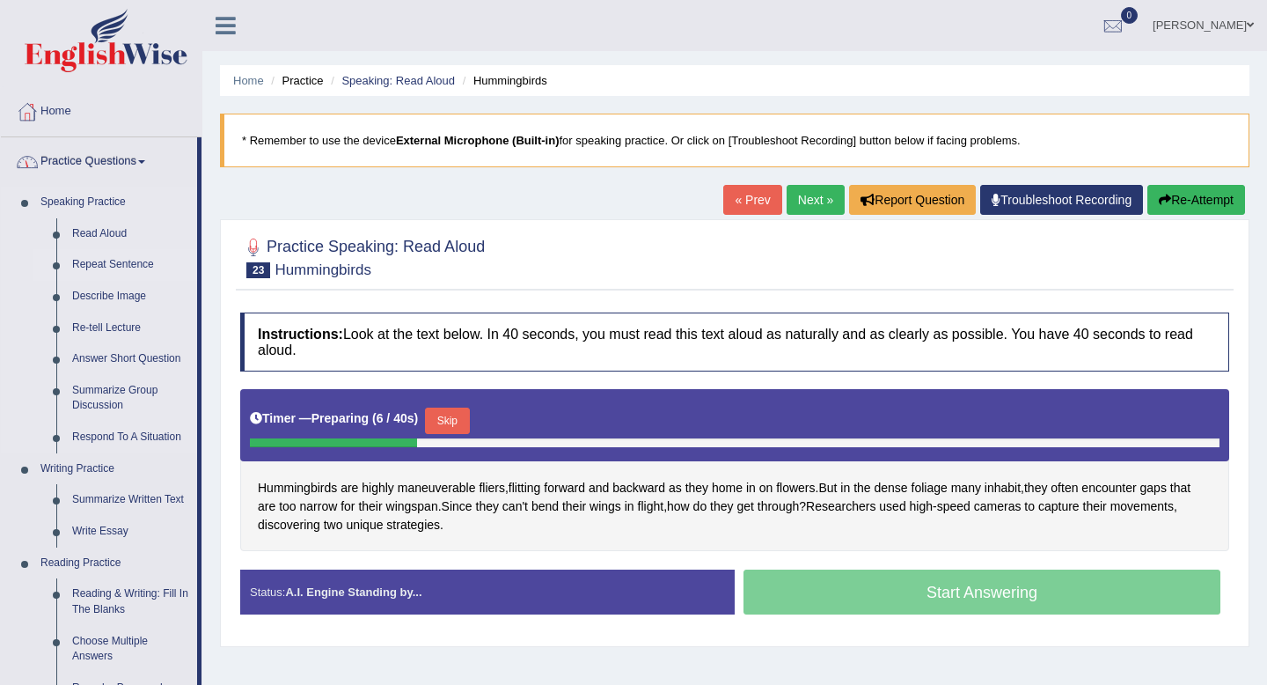
click at [79, 260] on link "Repeat Sentence" at bounding box center [130, 265] width 133 height 32
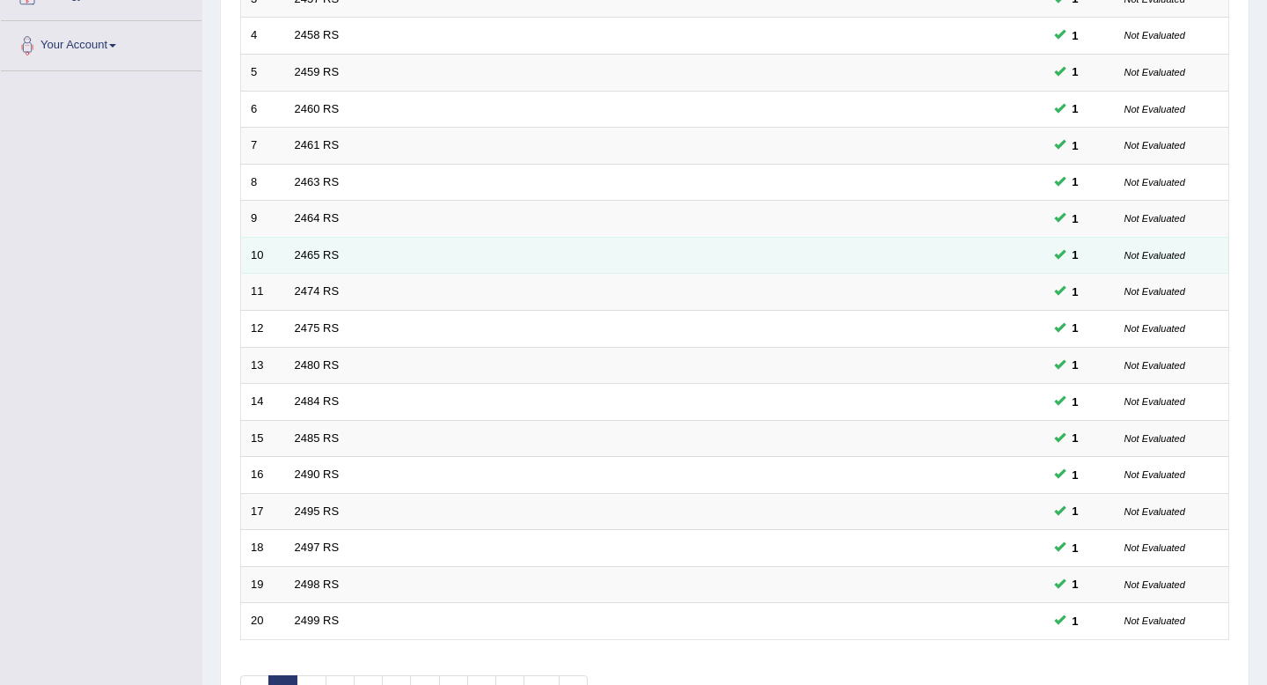
scroll to position [480, 0]
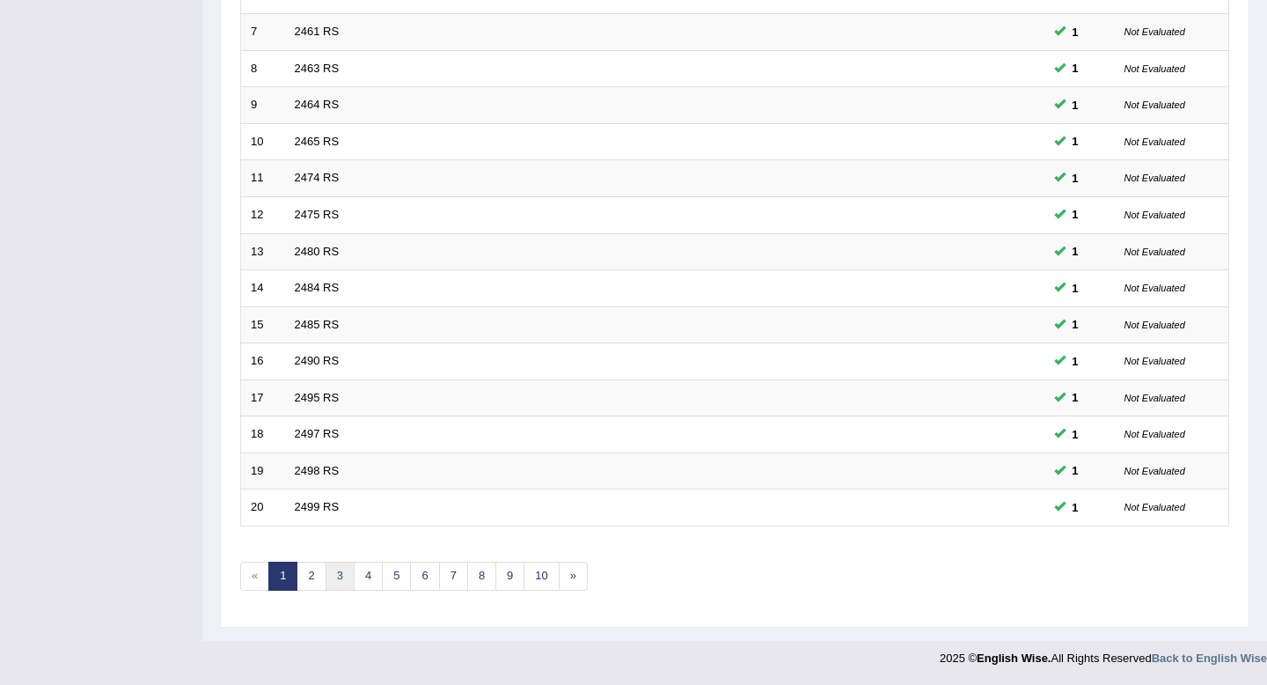
click at [343, 578] on link "3" at bounding box center [340, 575] width 29 height 29
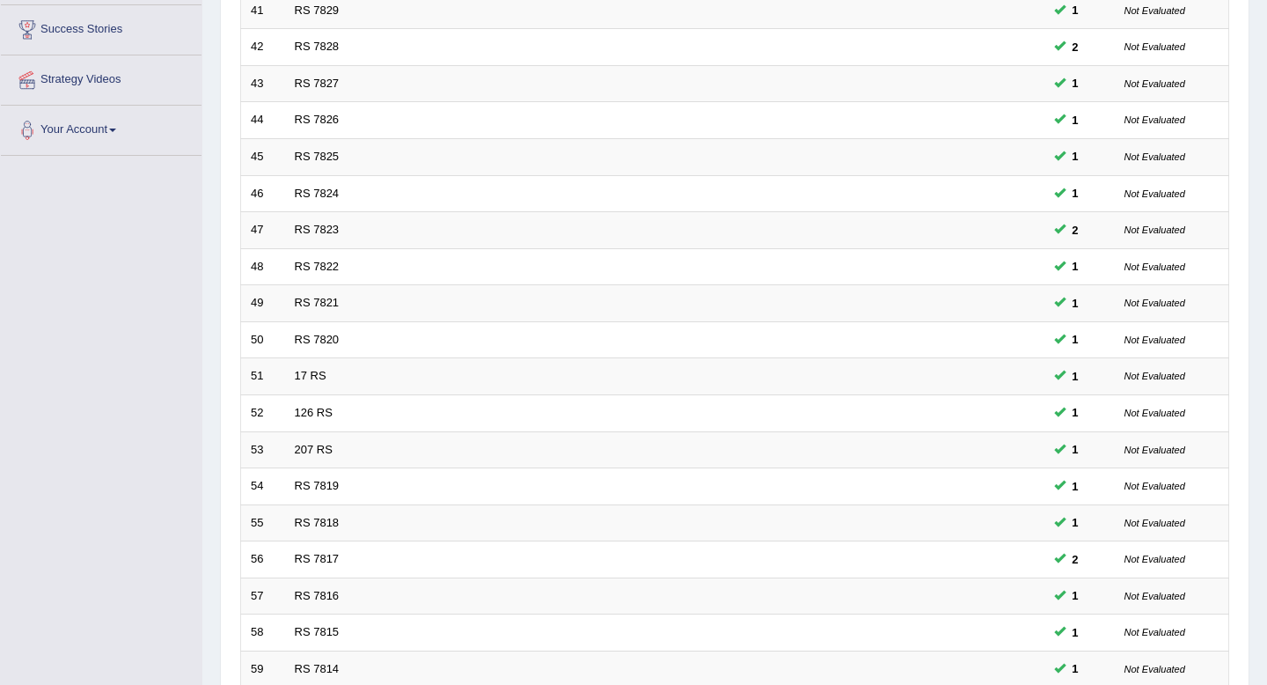
scroll to position [480, 0]
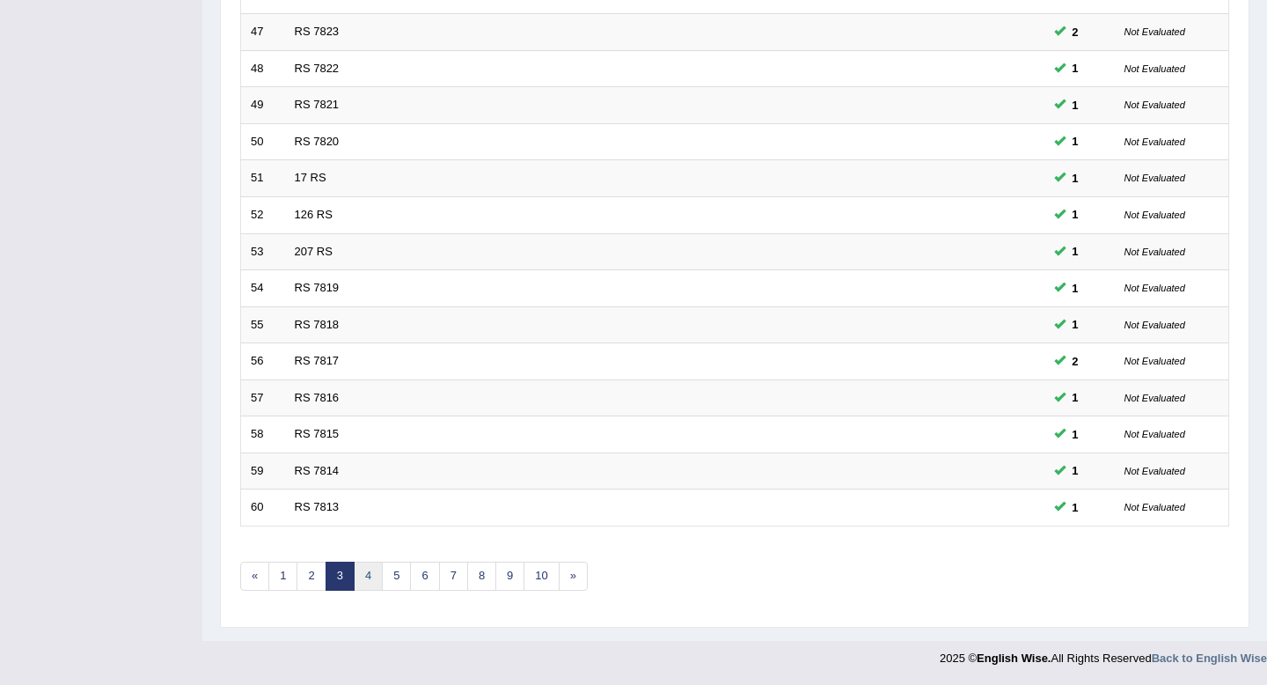
click at [370, 579] on link "4" at bounding box center [368, 575] width 29 height 29
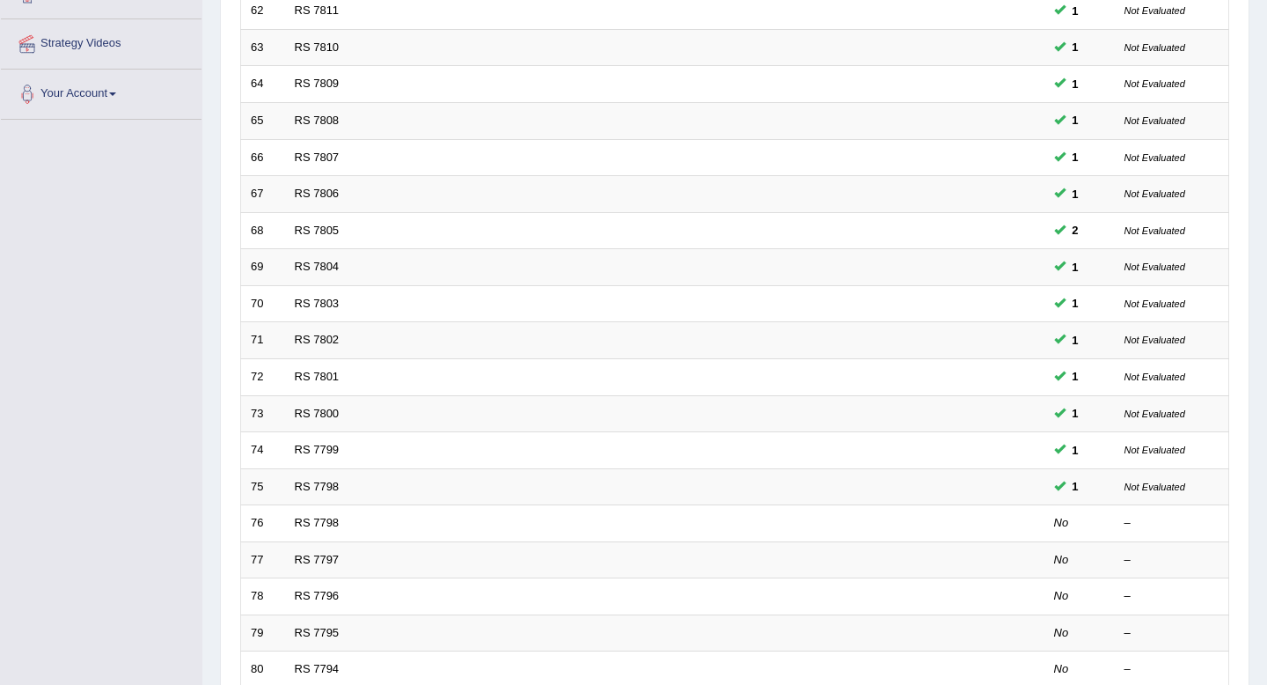
scroll to position [480, 0]
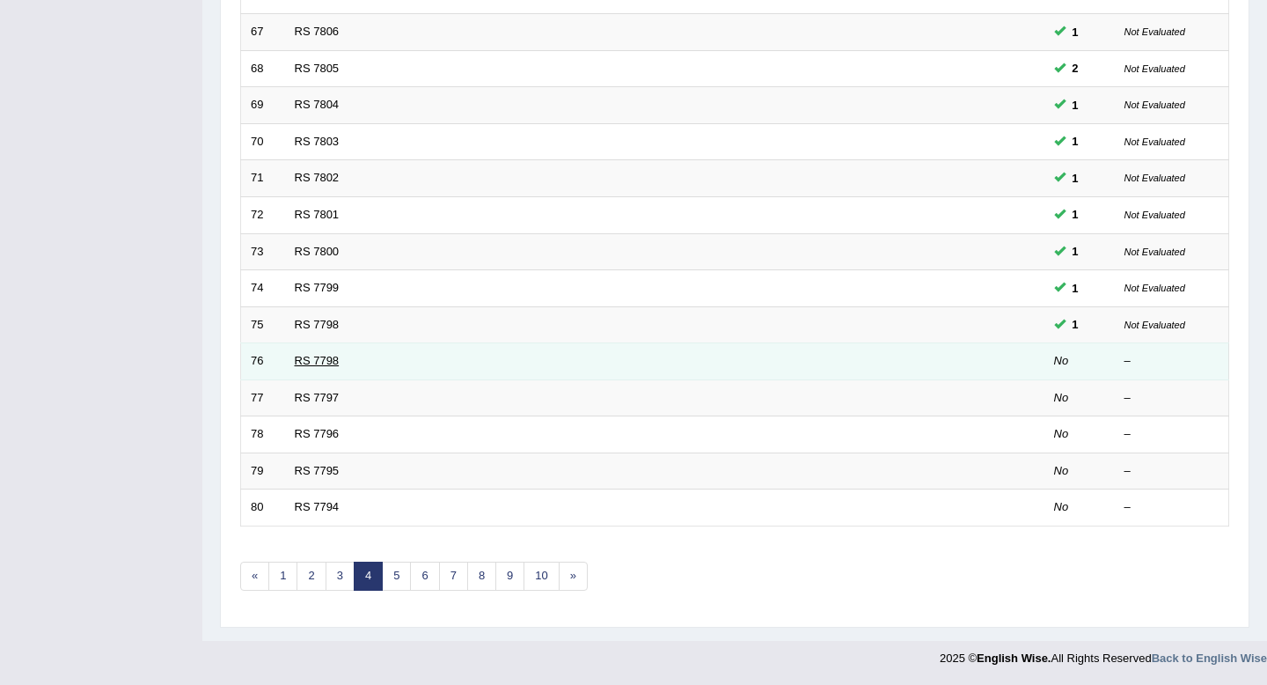
click at [299, 360] on link "RS 7798" at bounding box center [317, 360] width 45 height 13
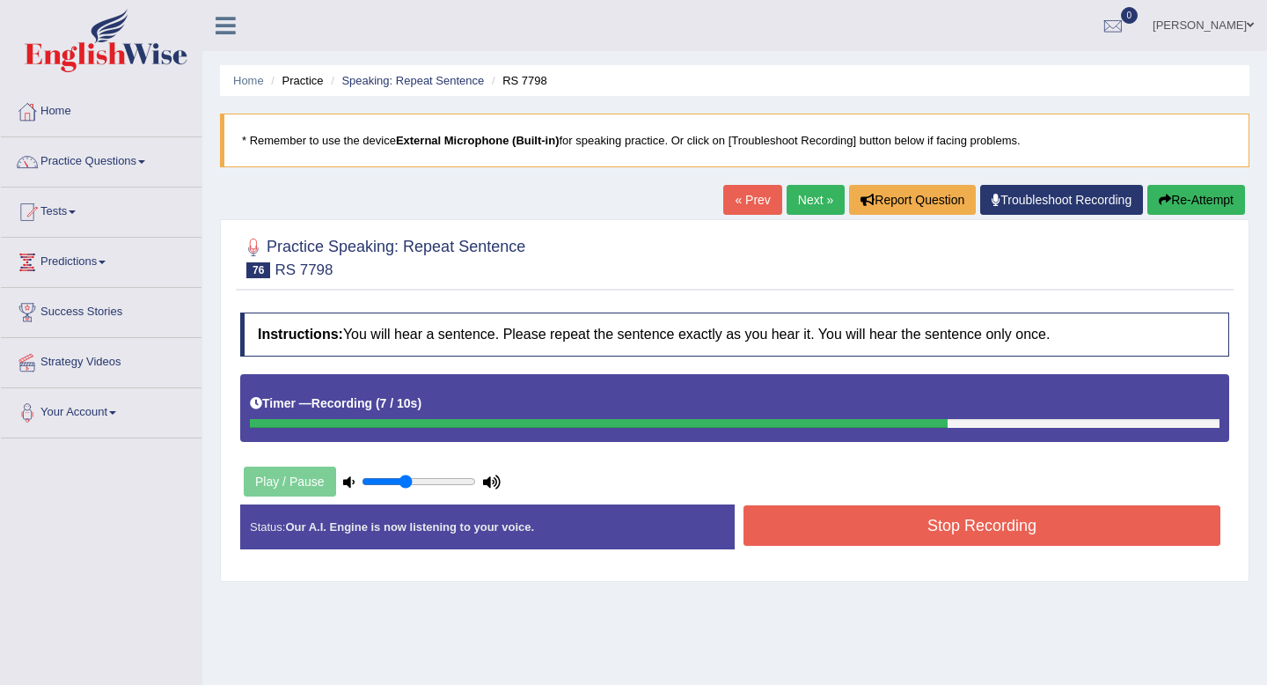
click at [780, 524] on button "Stop Recording" at bounding box center [982, 525] width 477 height 40
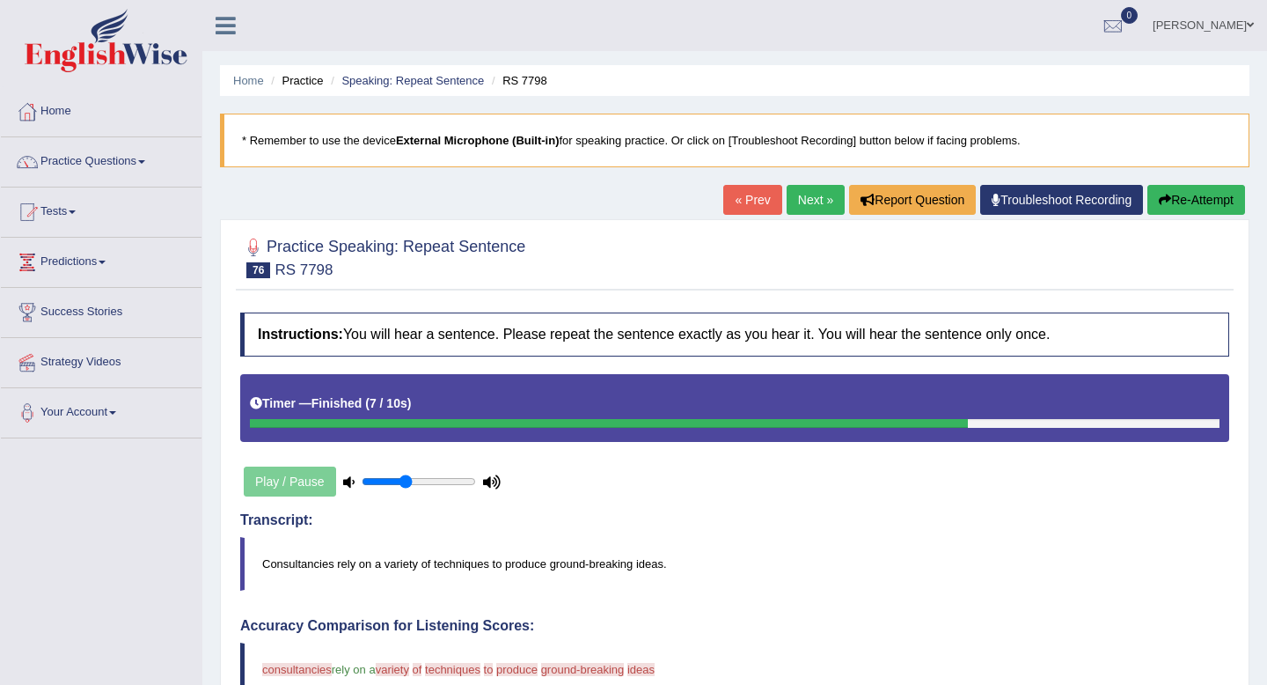
click at [813, 200] on link "Next »" at bounding box center [816, 200] width 58 height 30
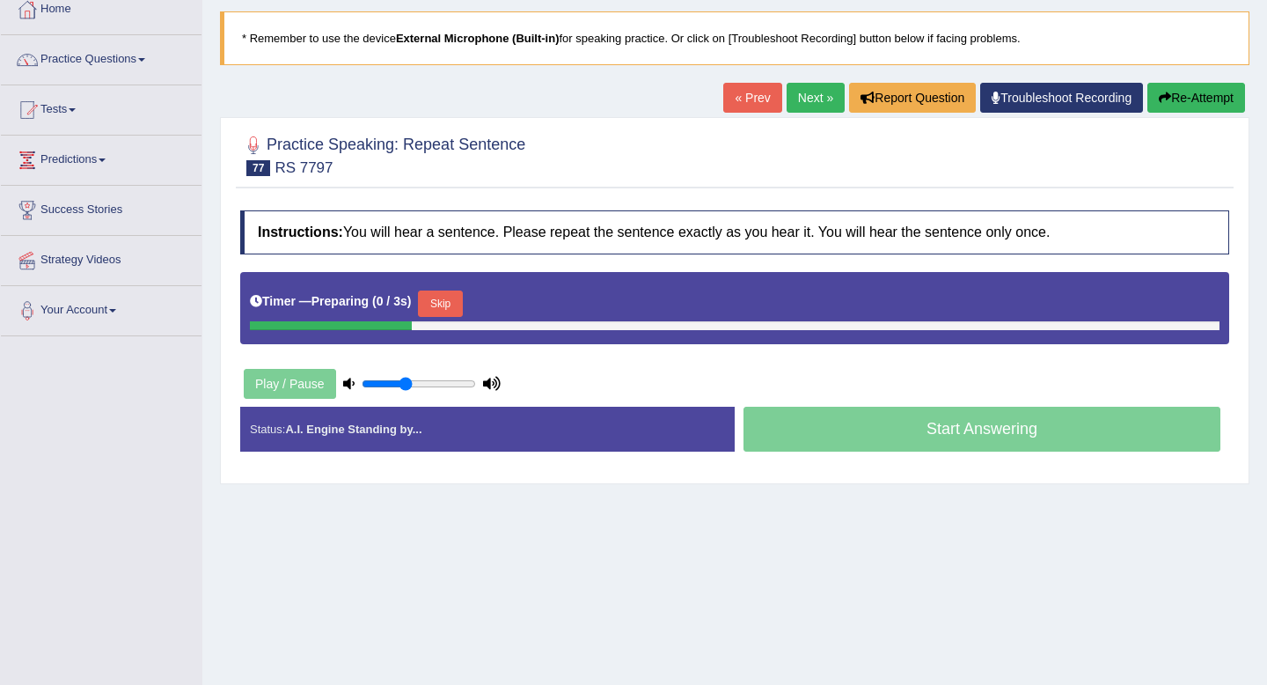
scroll to position [104, 0]
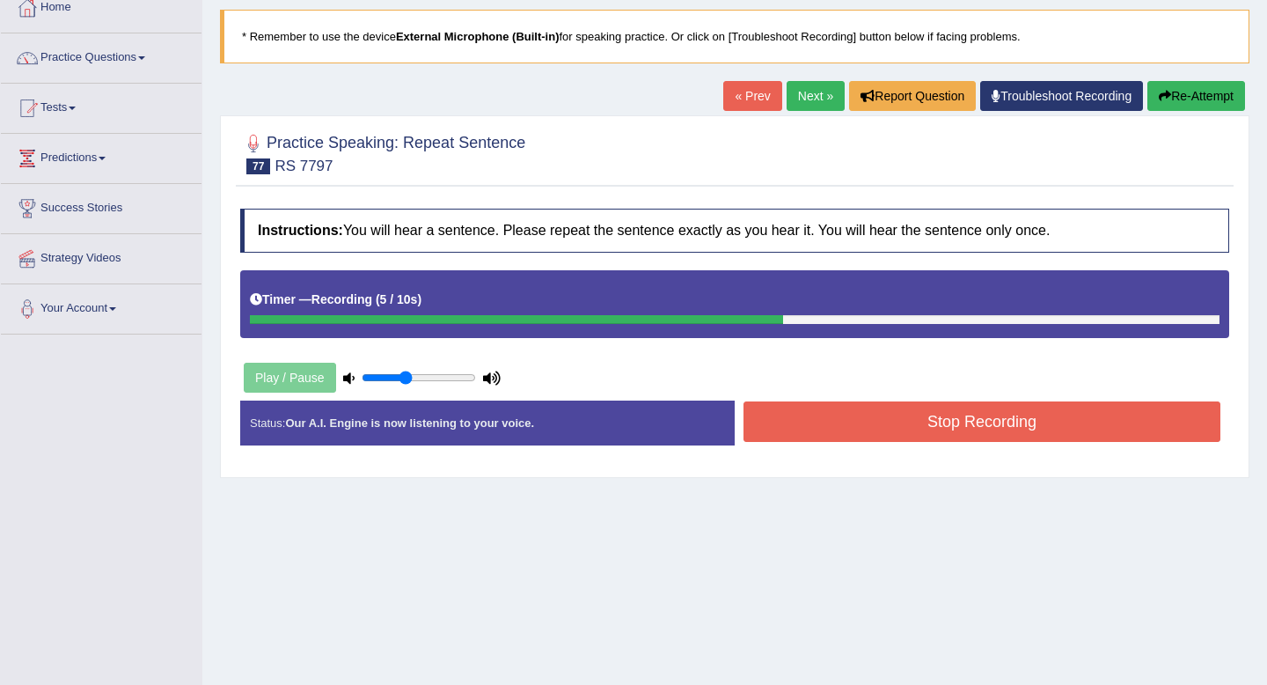
click at [920, 436] on button "Stop Recording" at bounding box center [982, 421] width 477 height 40
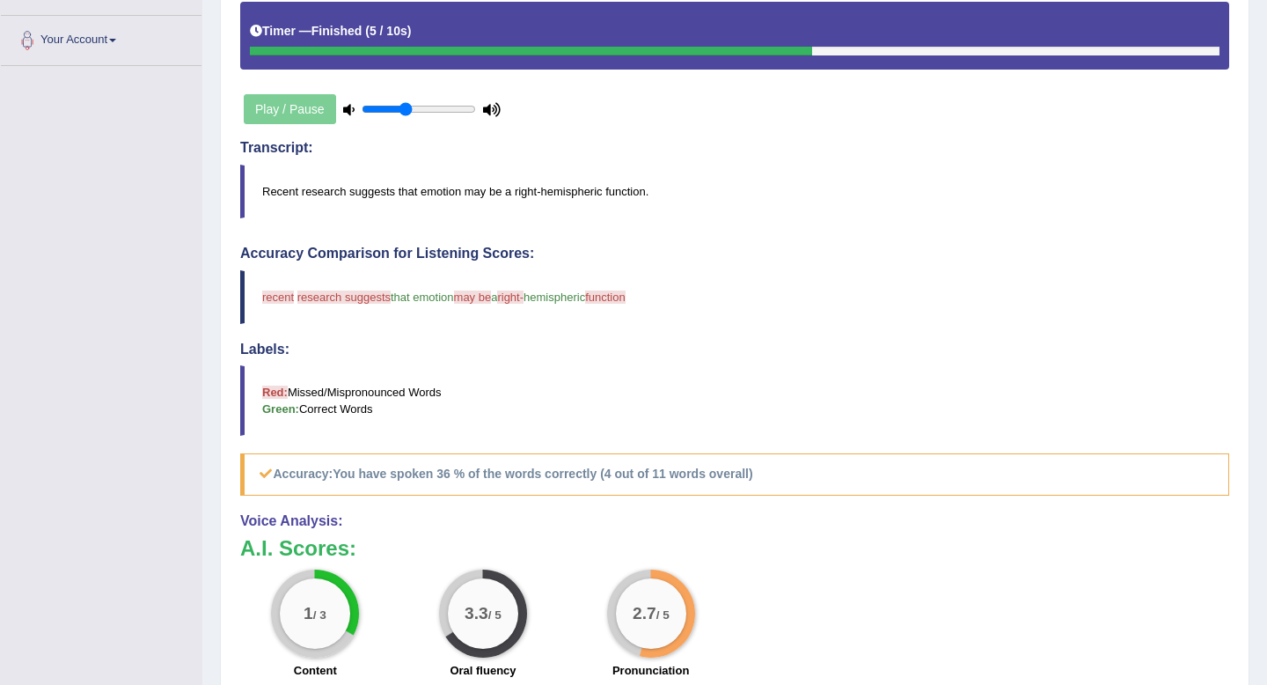
scroll to position [0, 0]
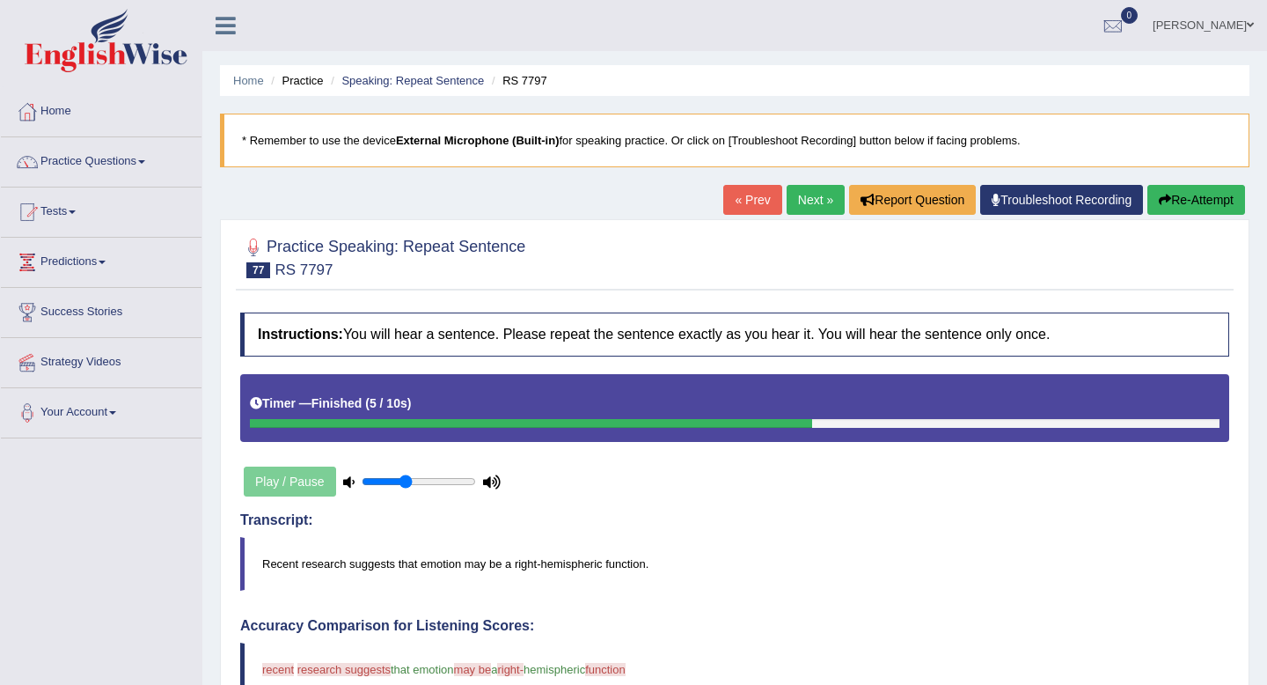
click at [800, 193] on link "Next »" at bounding box center [816, 200] width 58 height 30
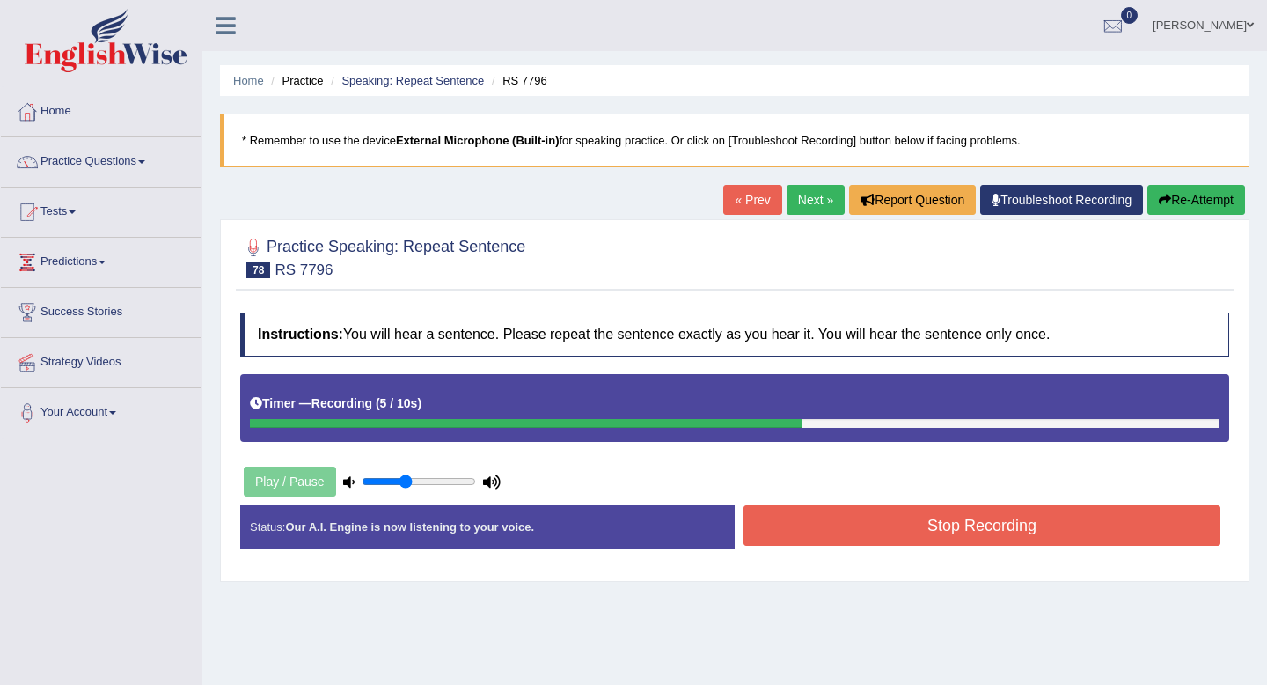
click at [927, 535] on button "Stop Recording" at bounding box center [982, 525] width 477 height 40
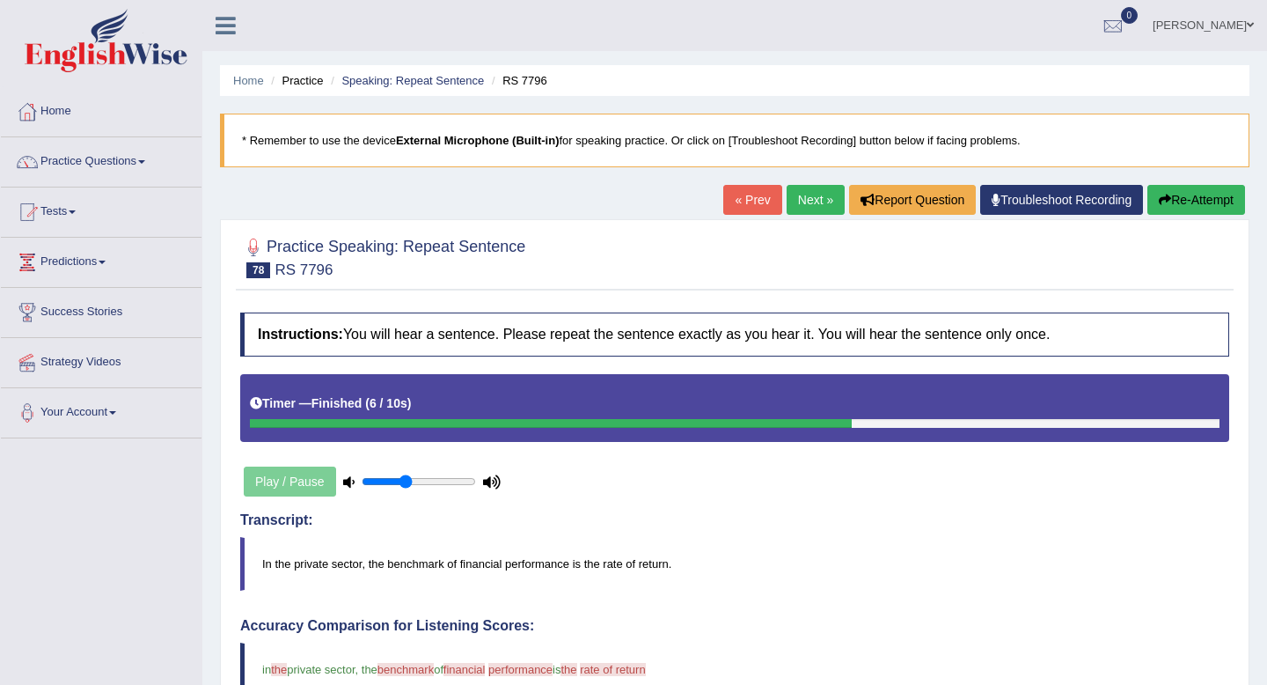
click at [812, 194] on link "Next »" at bounding box center [816, 200] width 58 height 30
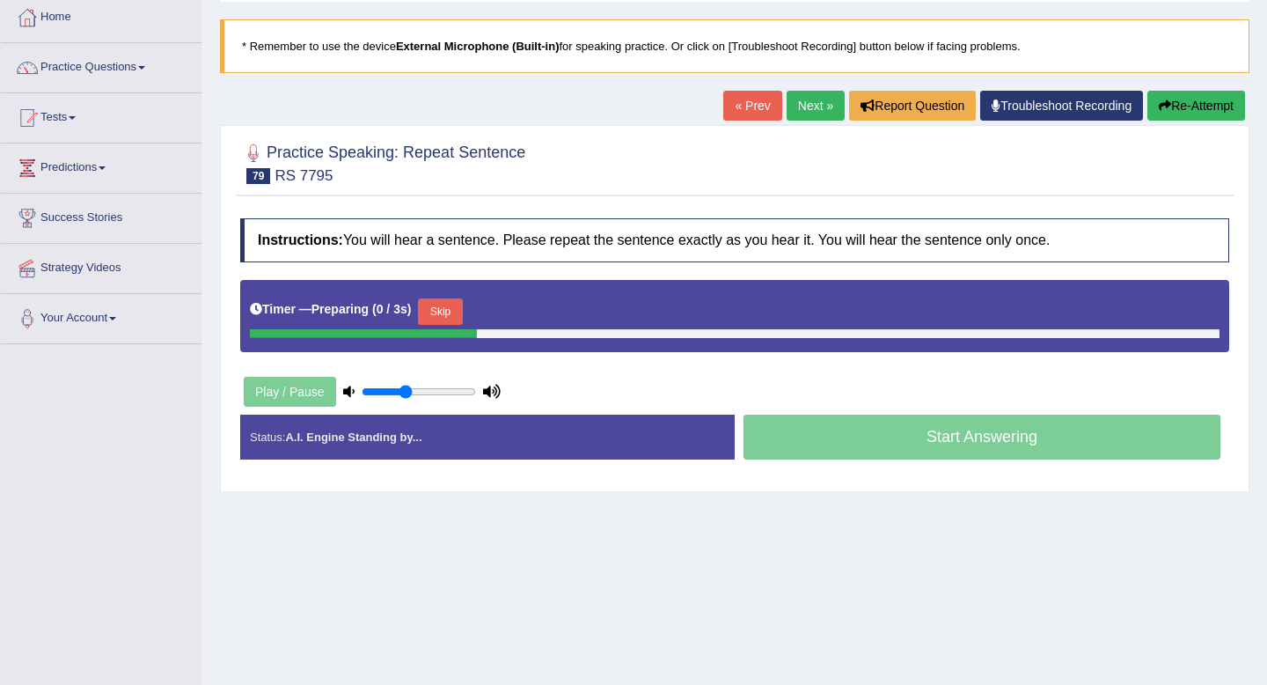
scroll to position [97, 0]
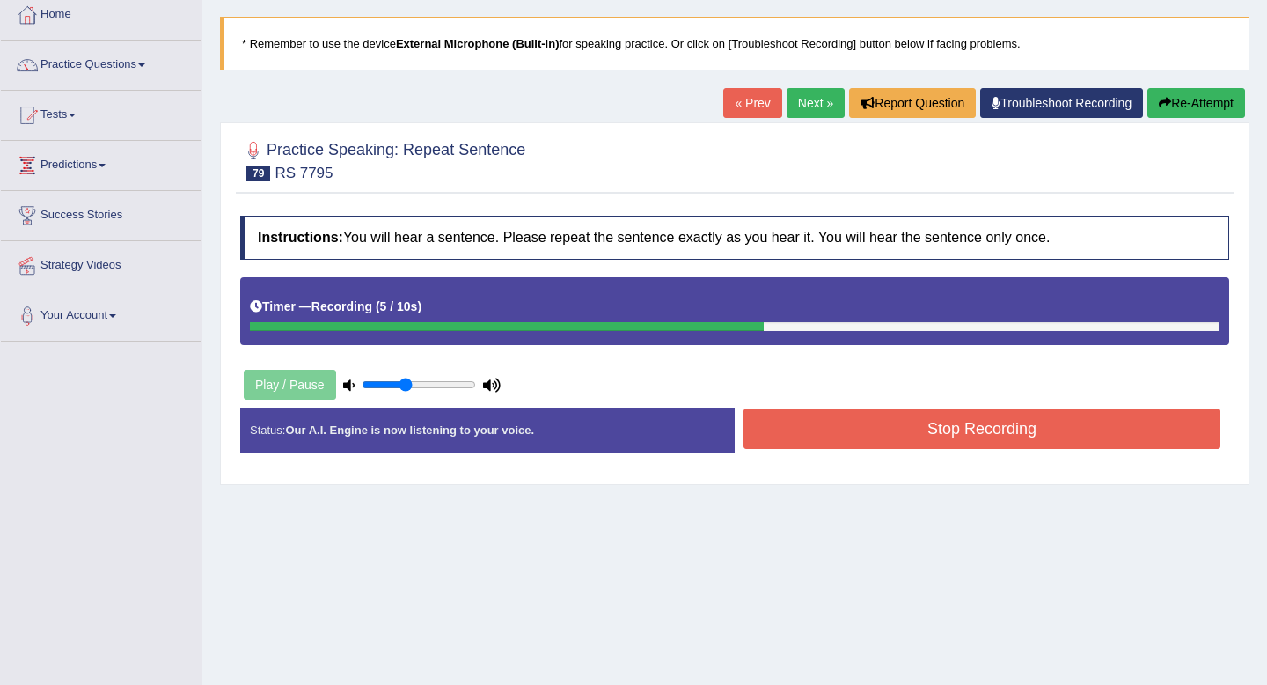
click at [878, 448] on button "Stop Recording" at bounding box center [982, 428] width 477 height 40
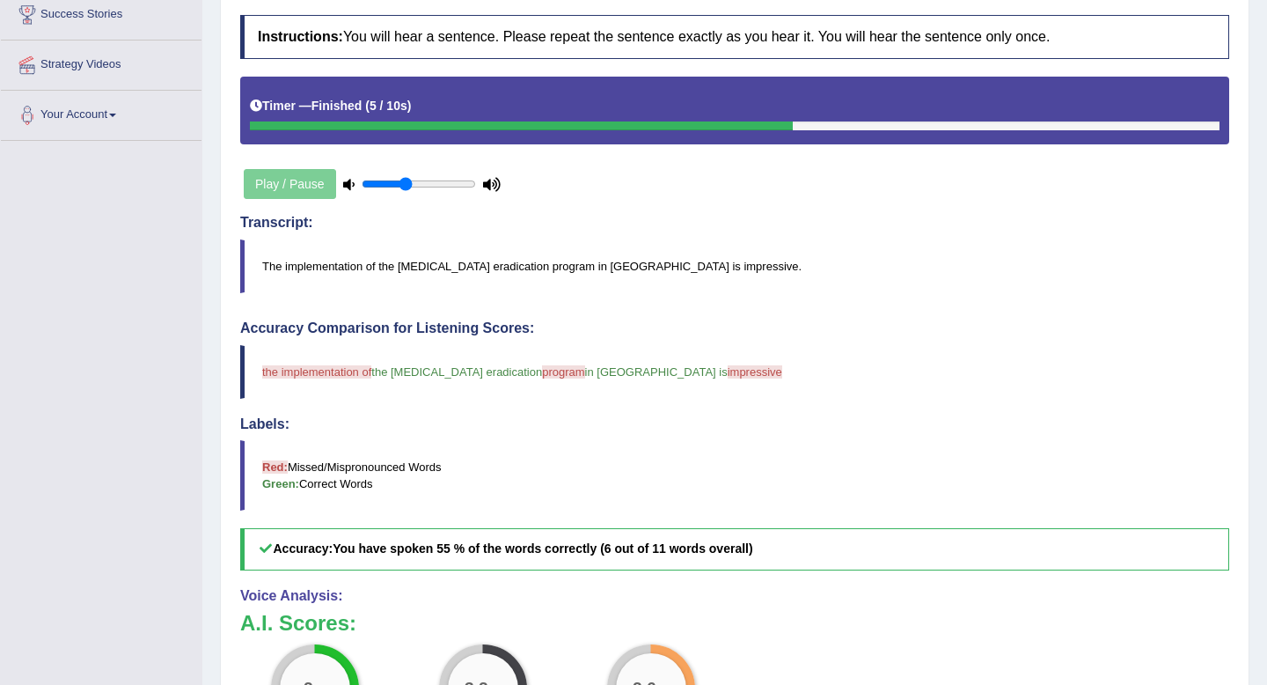
scroll to position [0, 0]
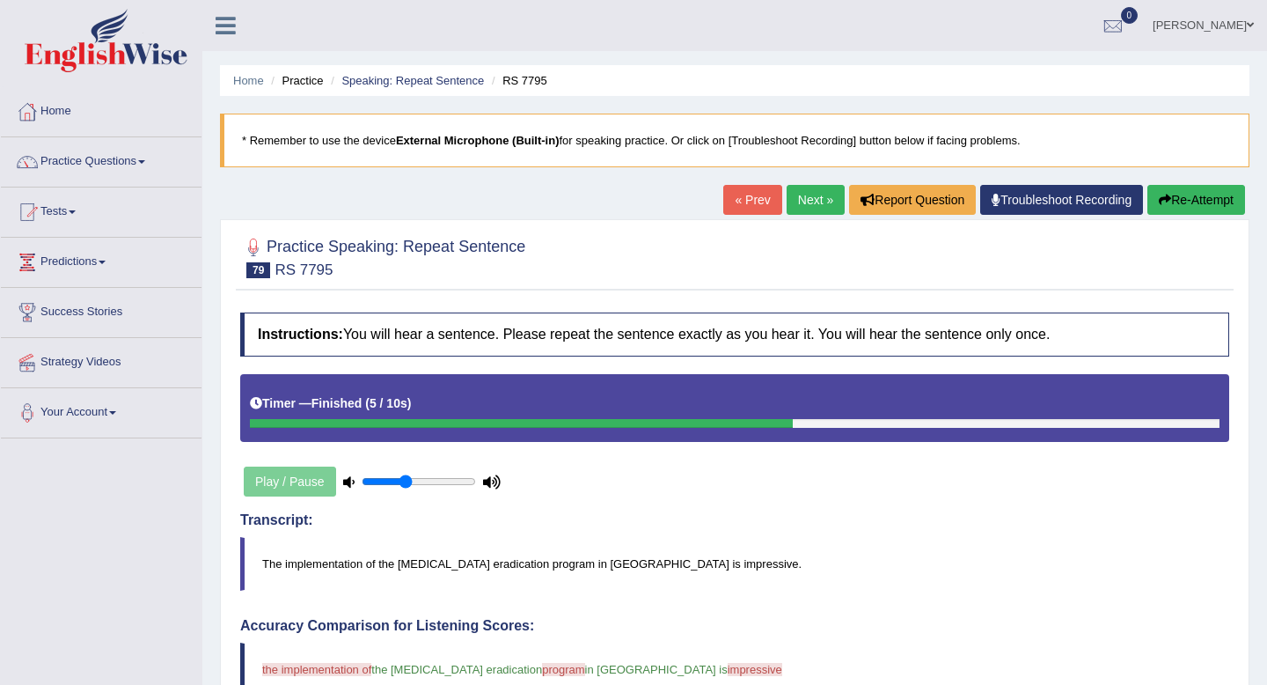
click at [787, 207] on link "Next »" at bounding box center [816, 200] width 58 height 30
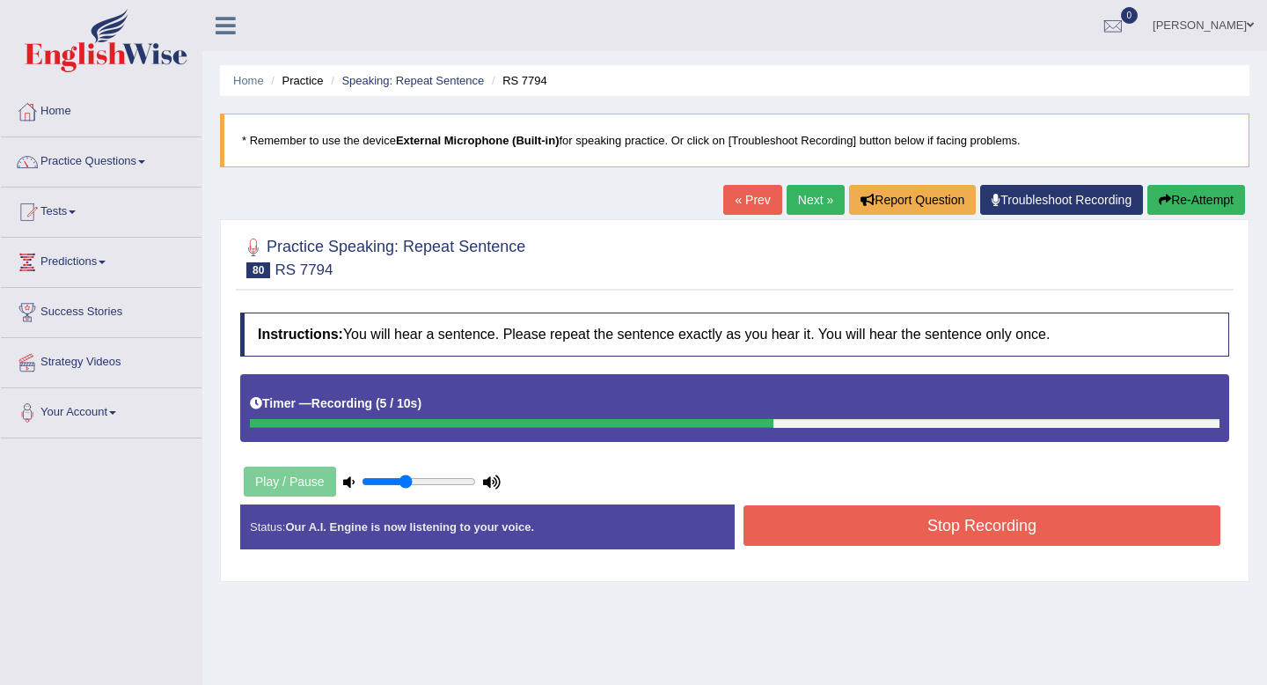
click at [805, 536] on button "Stop Recording" at bounding box center [982, 525] width 477 height 40
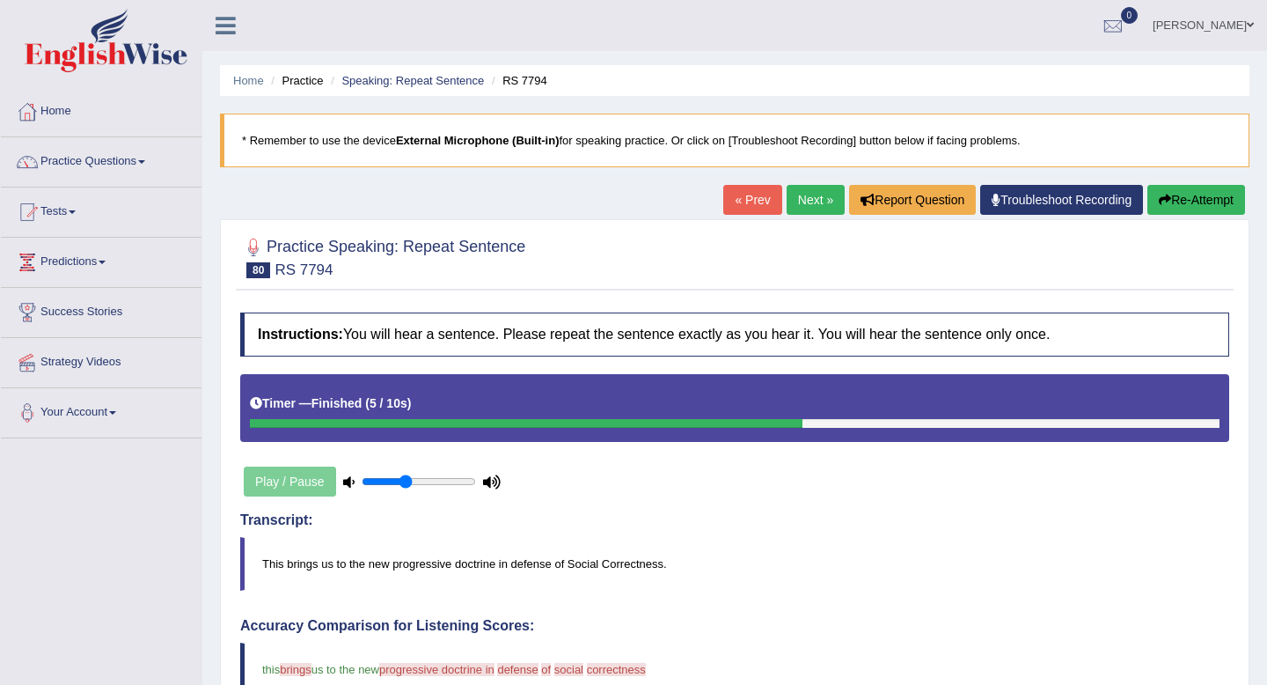
click at [826, 191] on link "Next »" at bounding box center [816, 200] width 58 height 30
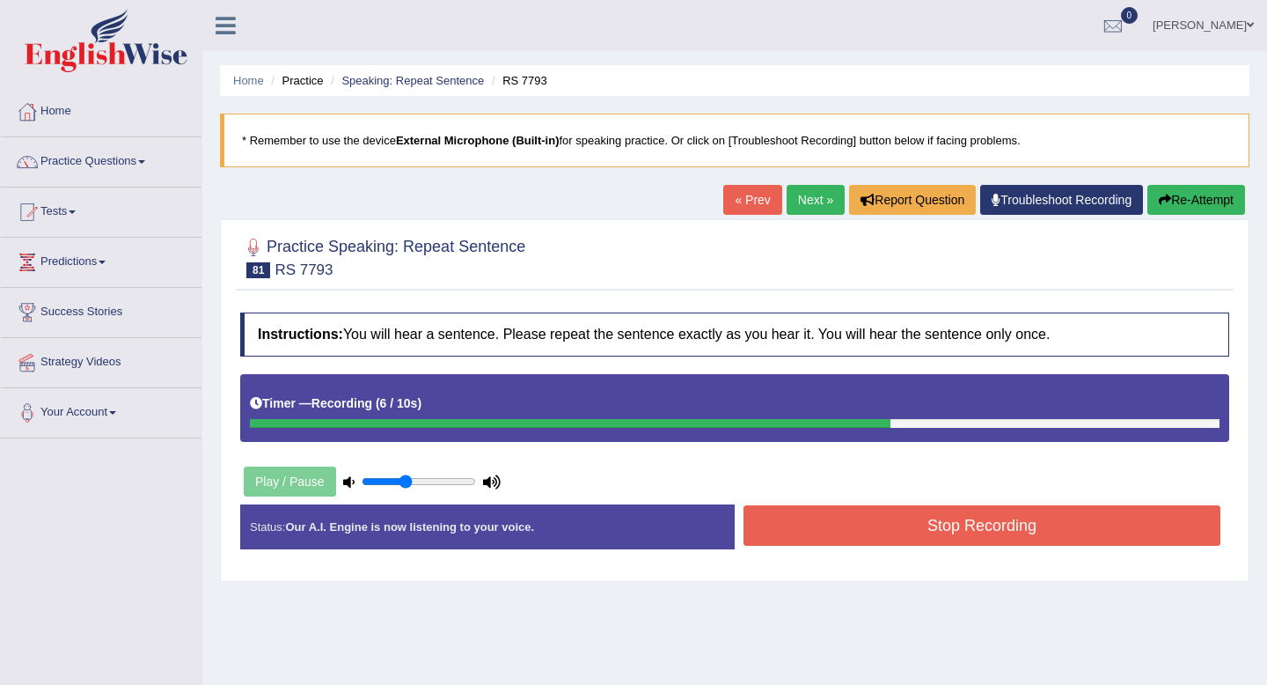
click at [791, 531] on button "Stop Recording" at bounding box center [982, 525] width 477 height 40
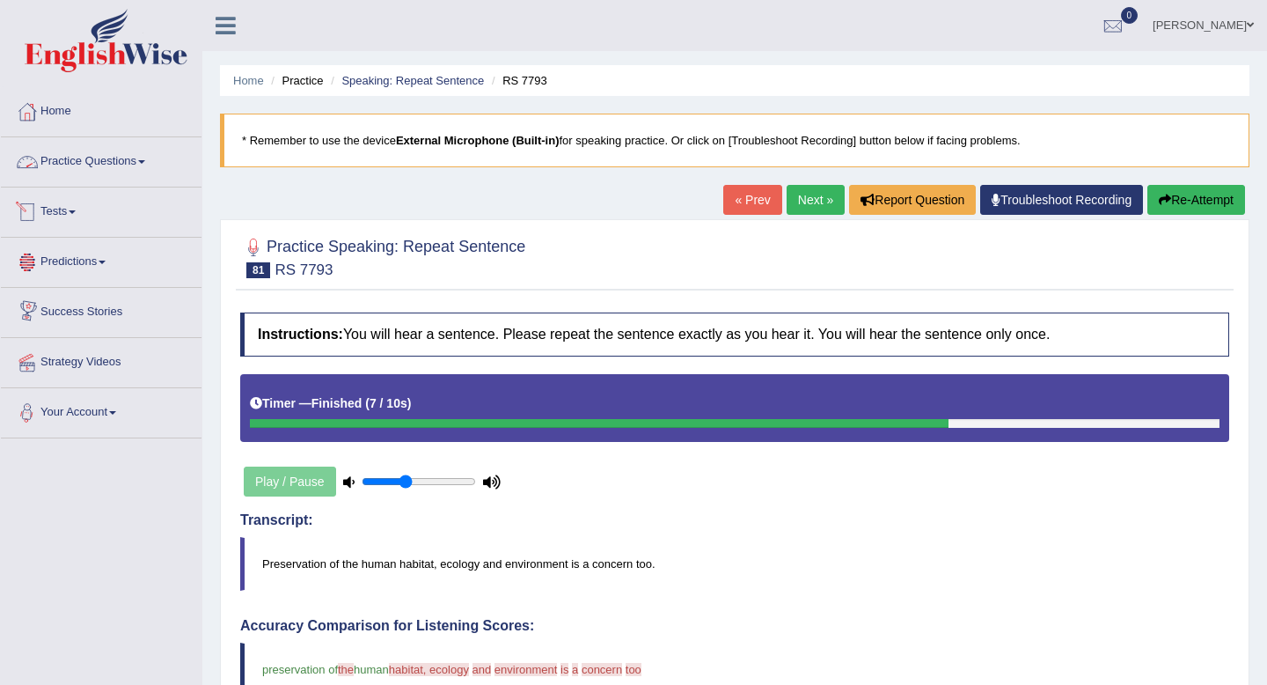
click at [105, 161] on link "Practice Questions" at bounding box center [101, 159] width 201 height 44
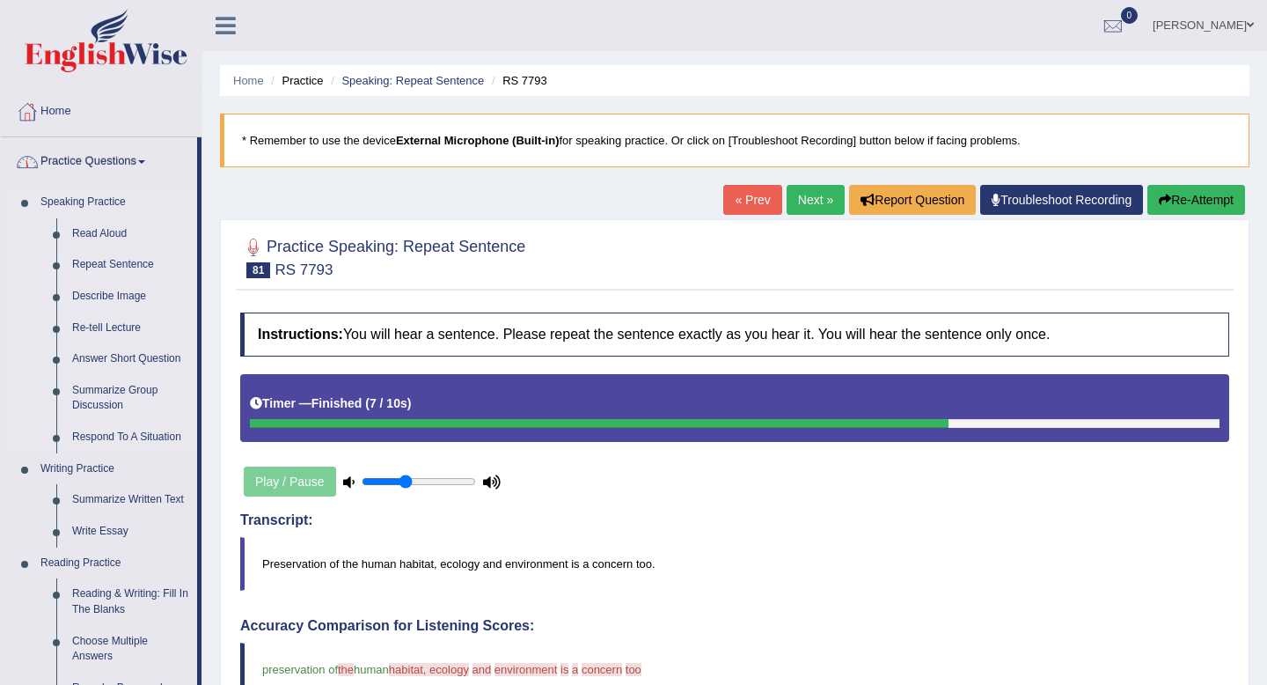
click at [90, 267] on link "Repeat Sentence" at bounding box center [130, 265] width 133 height 32
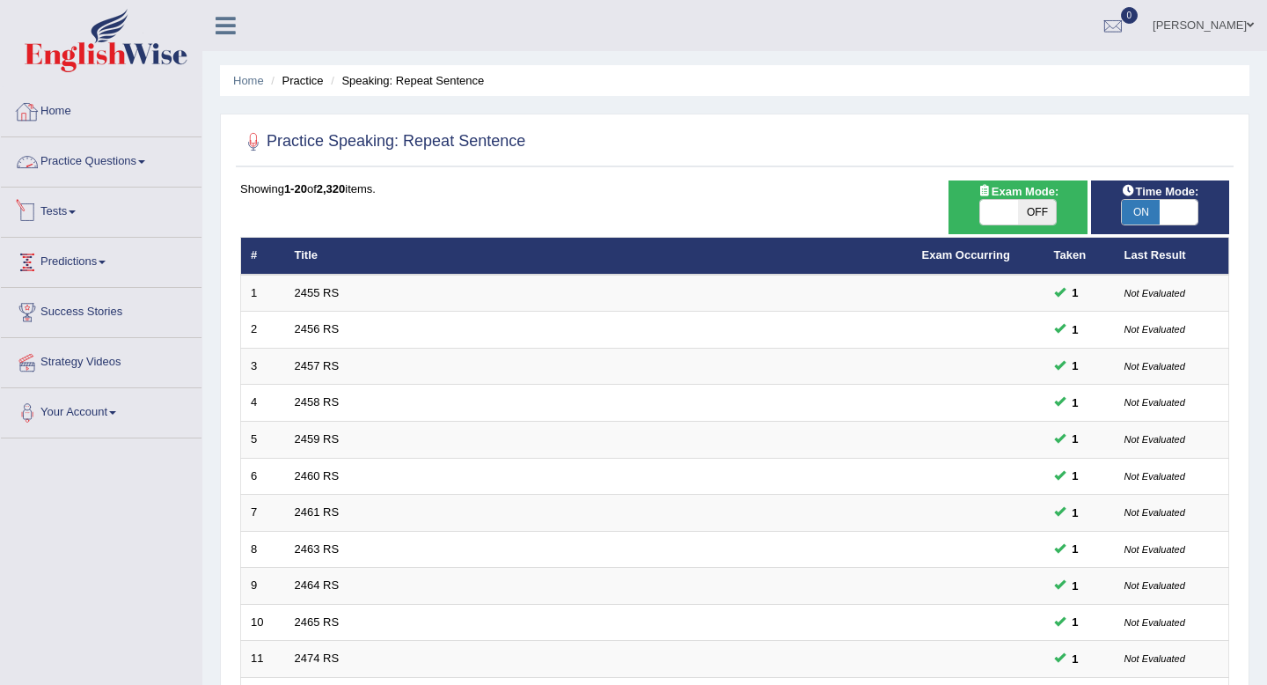
click at [121, 98] on link "Home" at bounding box center [101, 109] width 201 height 44
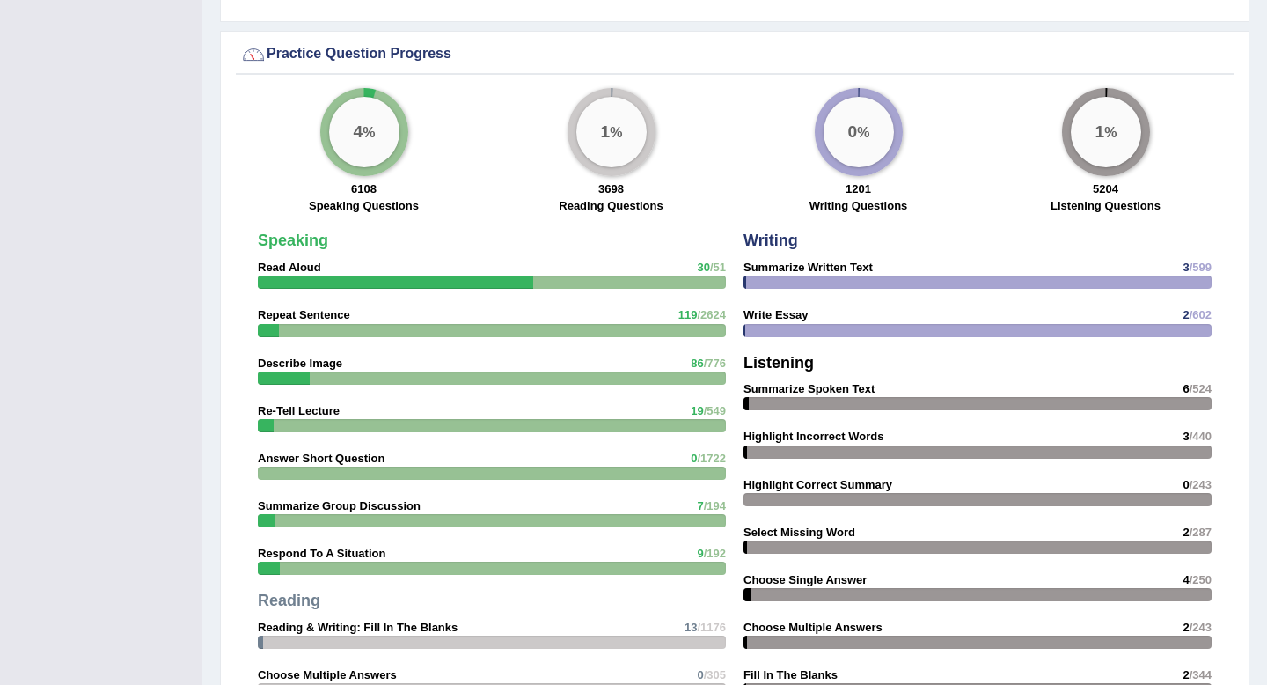
scroll to position [1258, 0]
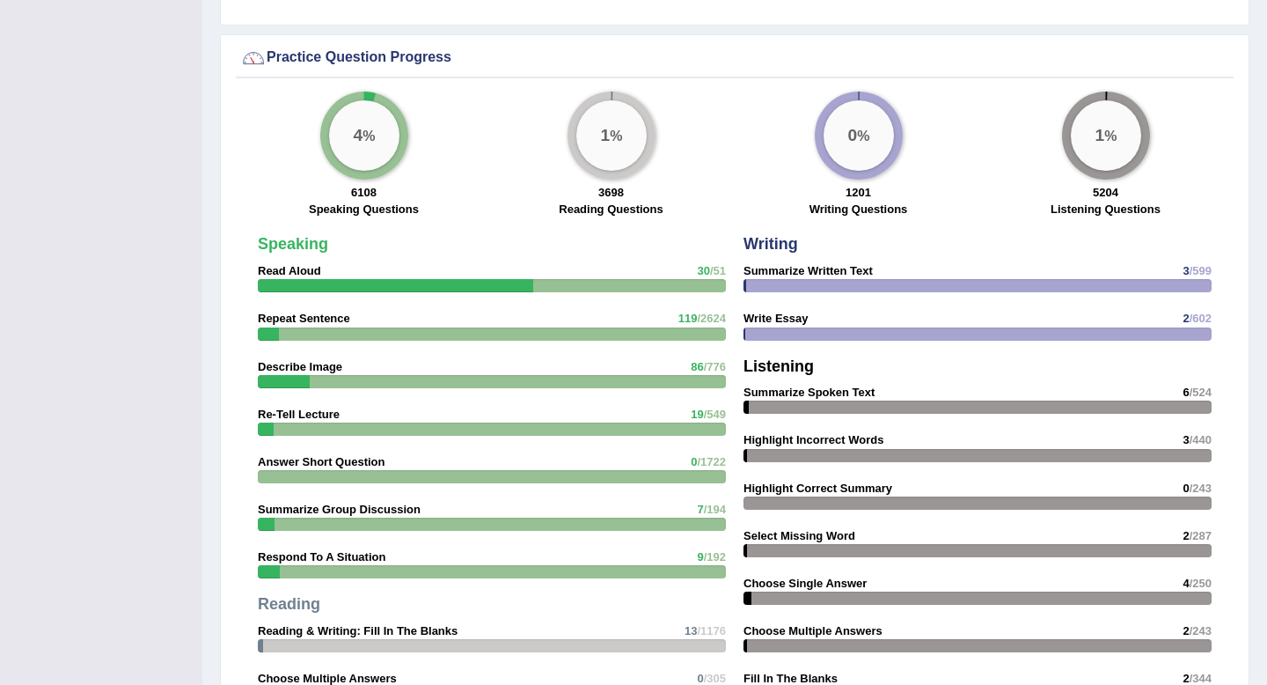
click at [588, 382] on div at bounding box center [492, 381] width 468 height 13
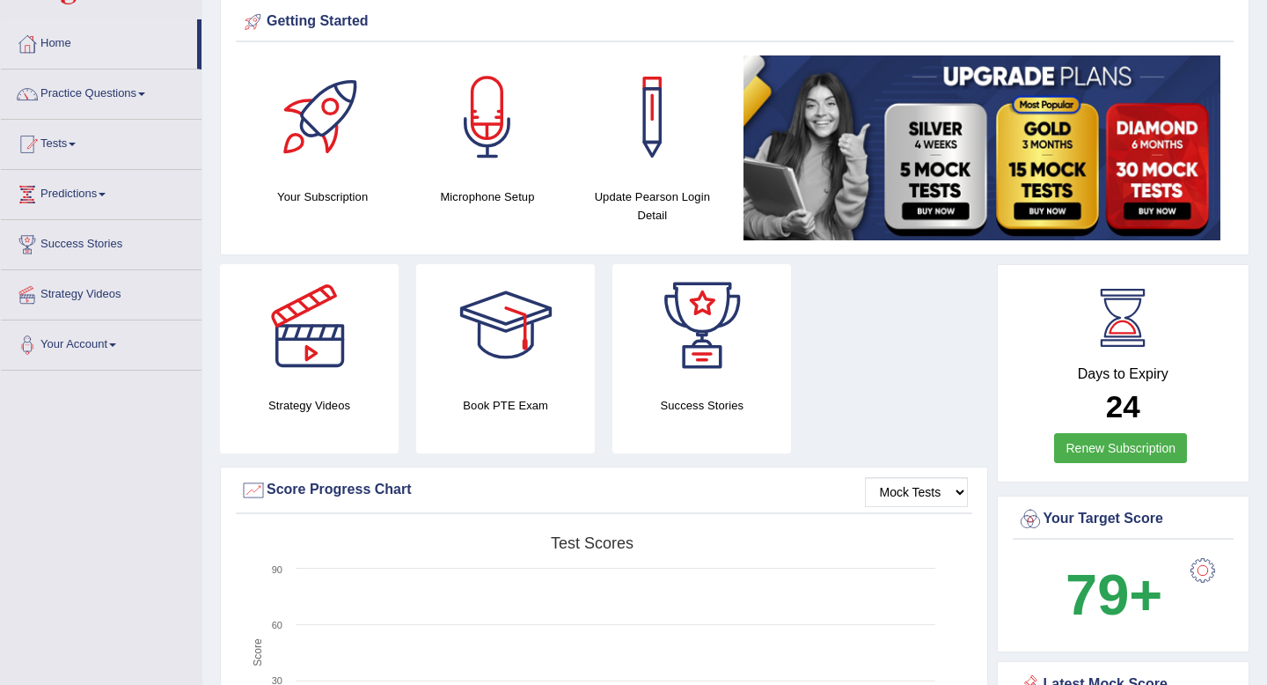
scroll to position [0, 0]
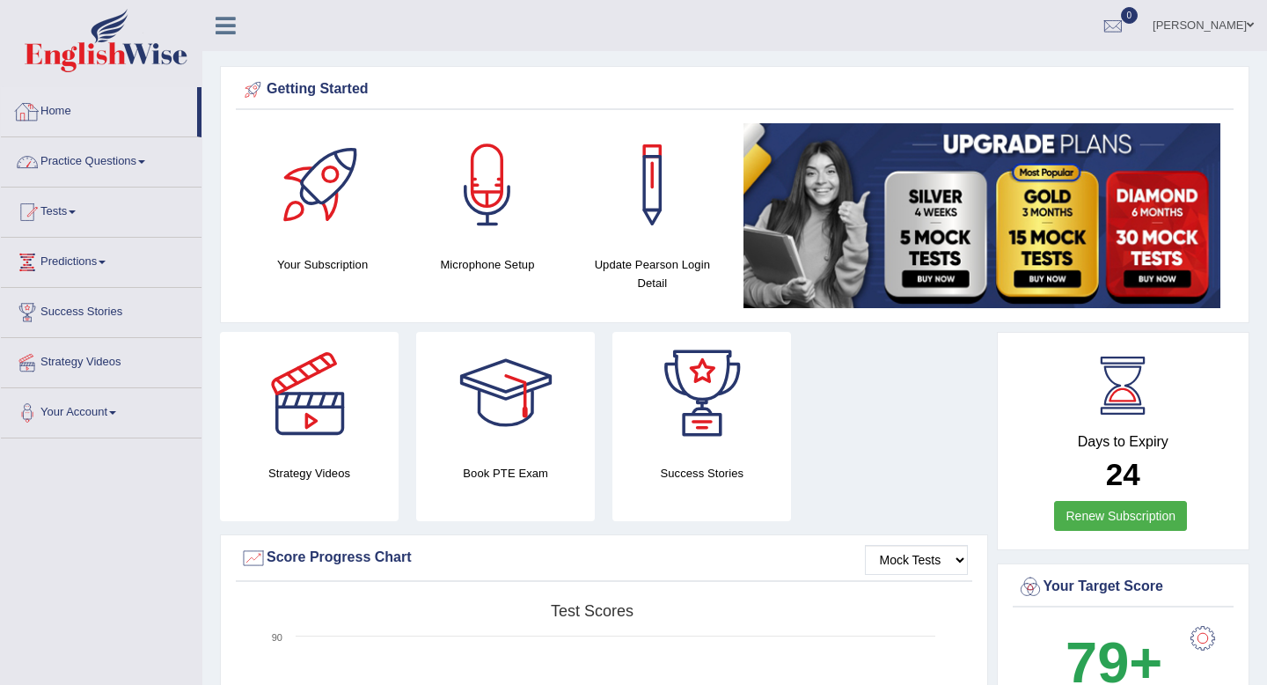
click at [64, 165] on link "Practice Questions" at bounding box center [101, 159] width 201 height 44
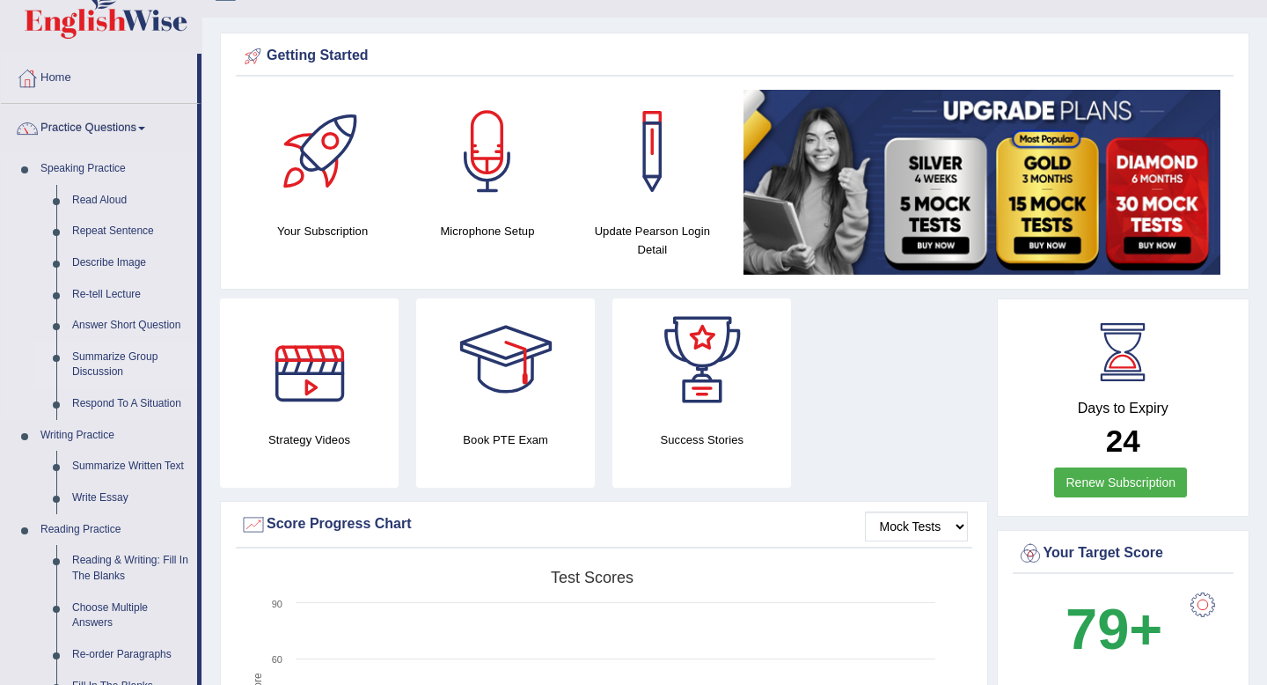
scroll to position [34, 0]
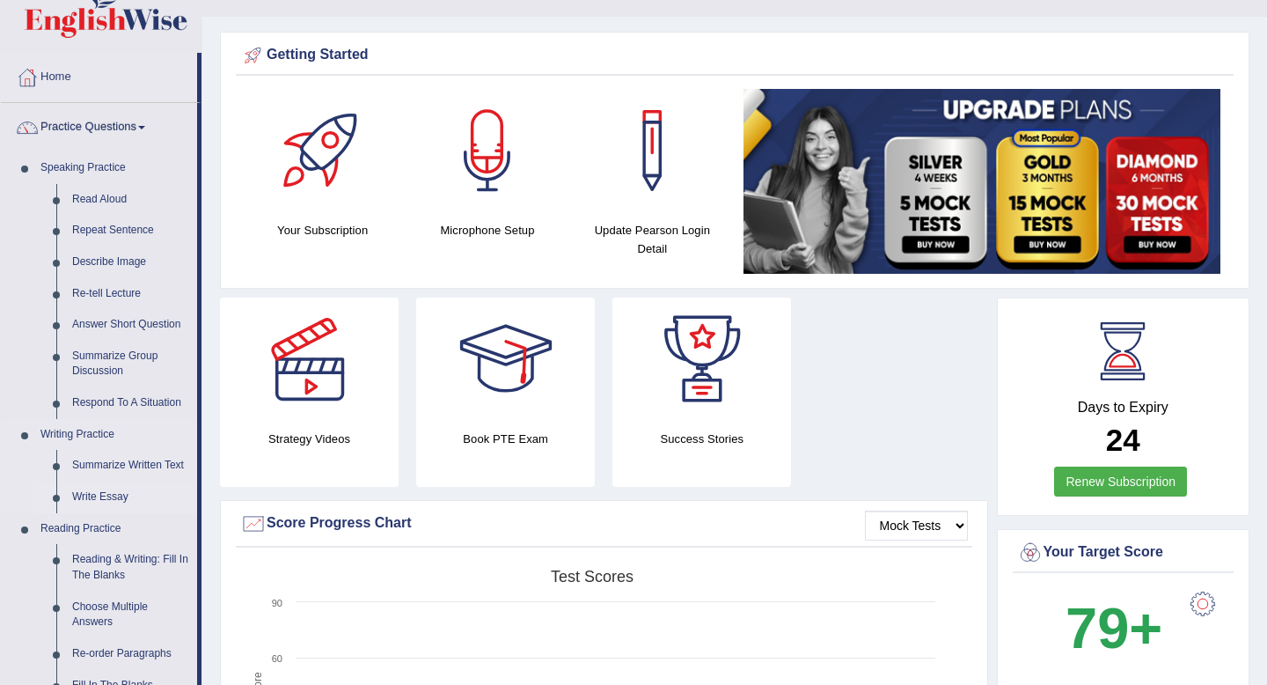
click at [94, 491] on link "Write Essay" at bounding box center [130, 497] width 133 height 32
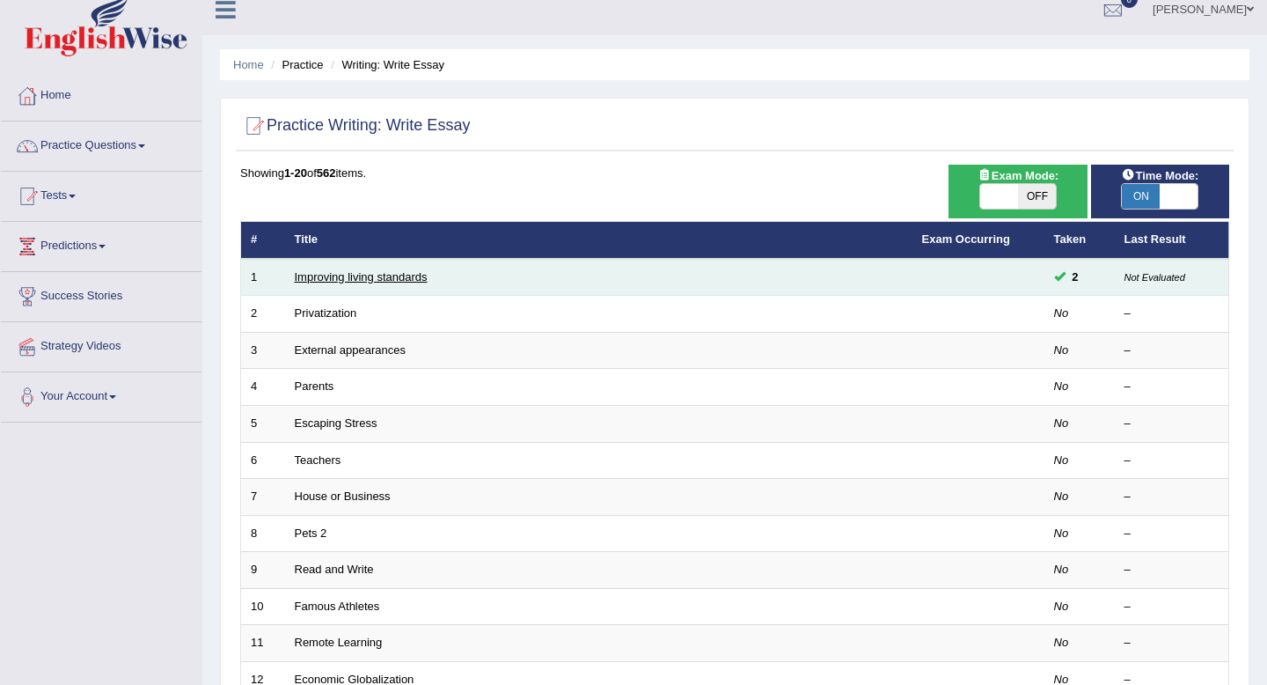
click at [377, 279] on link "Improving living standards" at bounding box center [361, 276] width 133 height 13
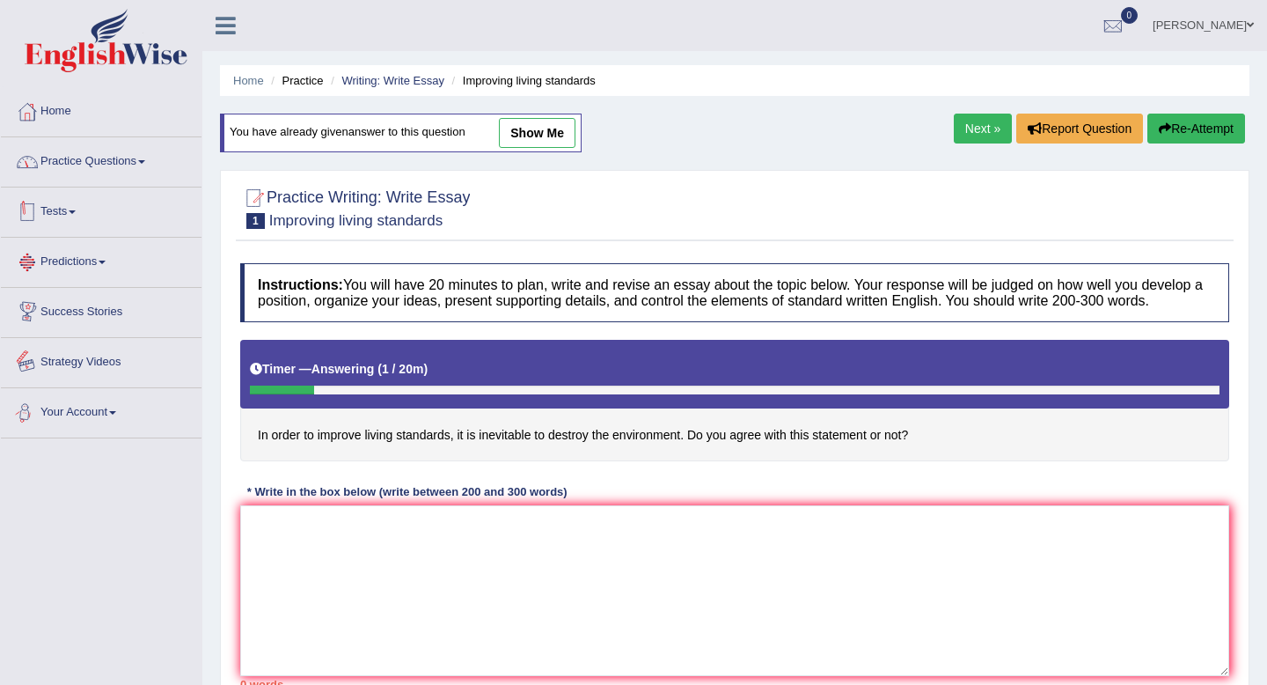
click at [73, 160] on link "Practice Questions" at bounding box center [101, 159] width 201 height 44
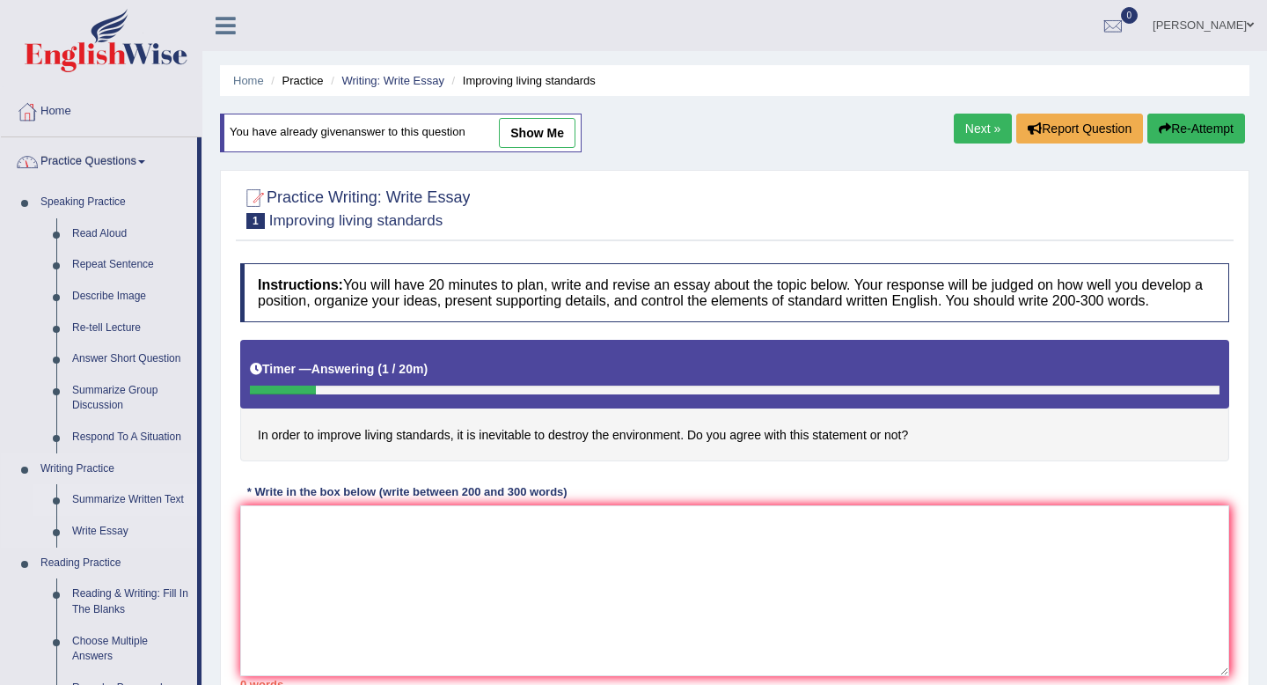
click at [87, 497] on link "Summarize Written Text" at bounding box center [130, 500] width 133 height 32
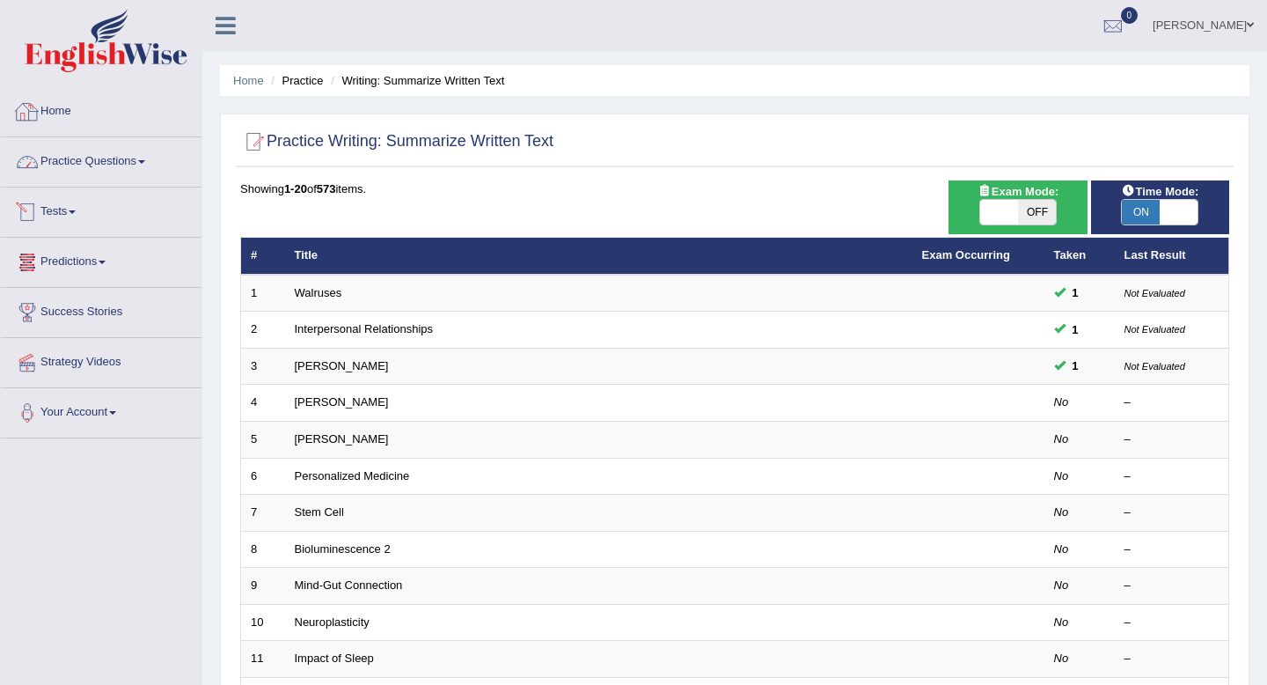
click at [92, 158] on link "Practice Questions" at bounding box center [101, 159] width 201 height 44
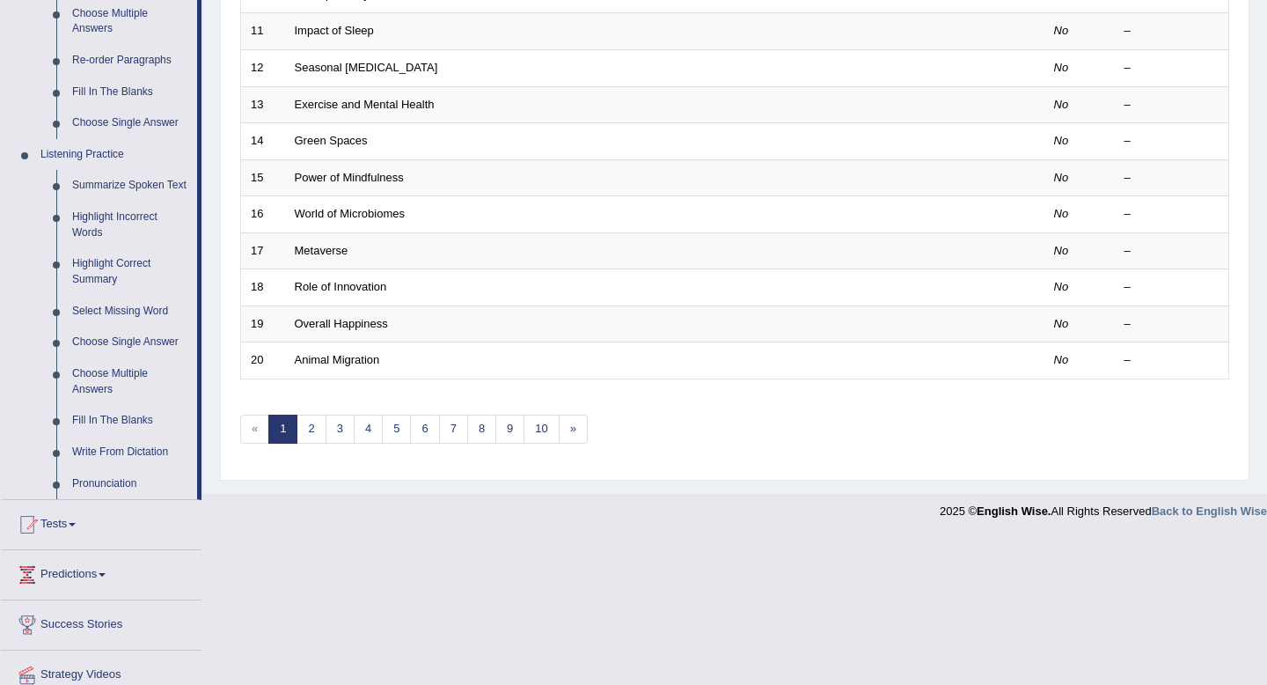
click at [77, 544] on link "Tests" at bounding box center [101, 522] width 201 height 44
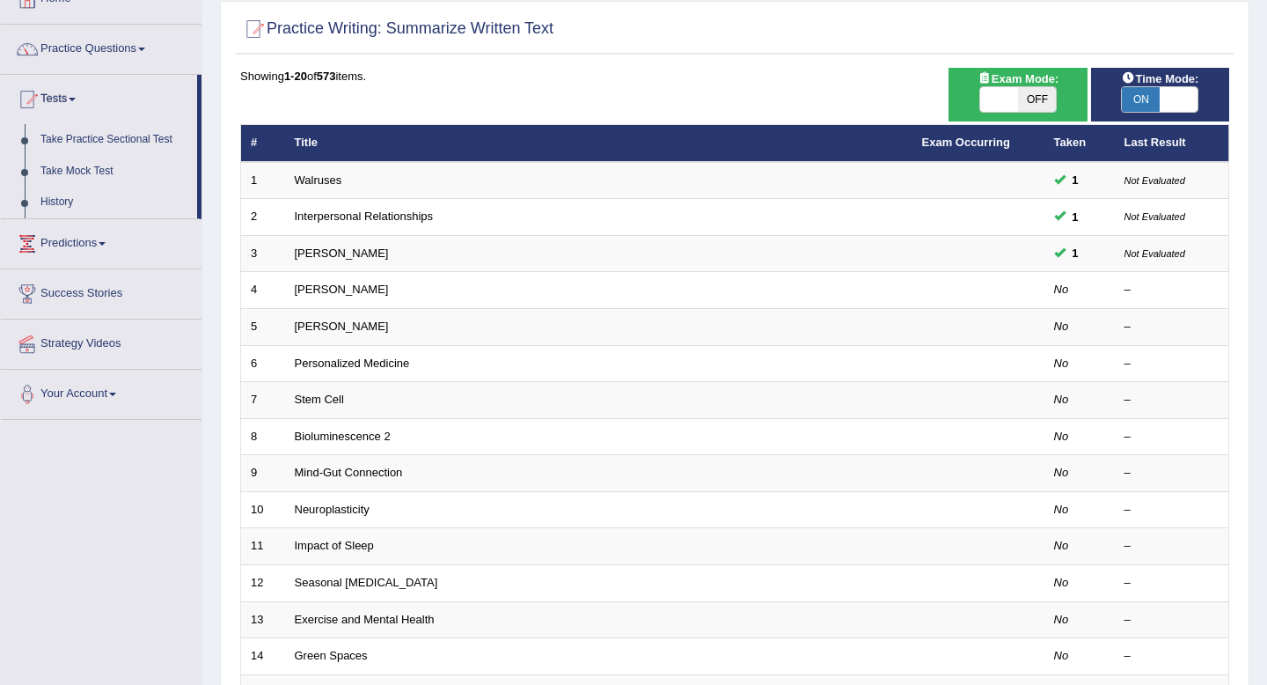
scroll to position [105, 0]
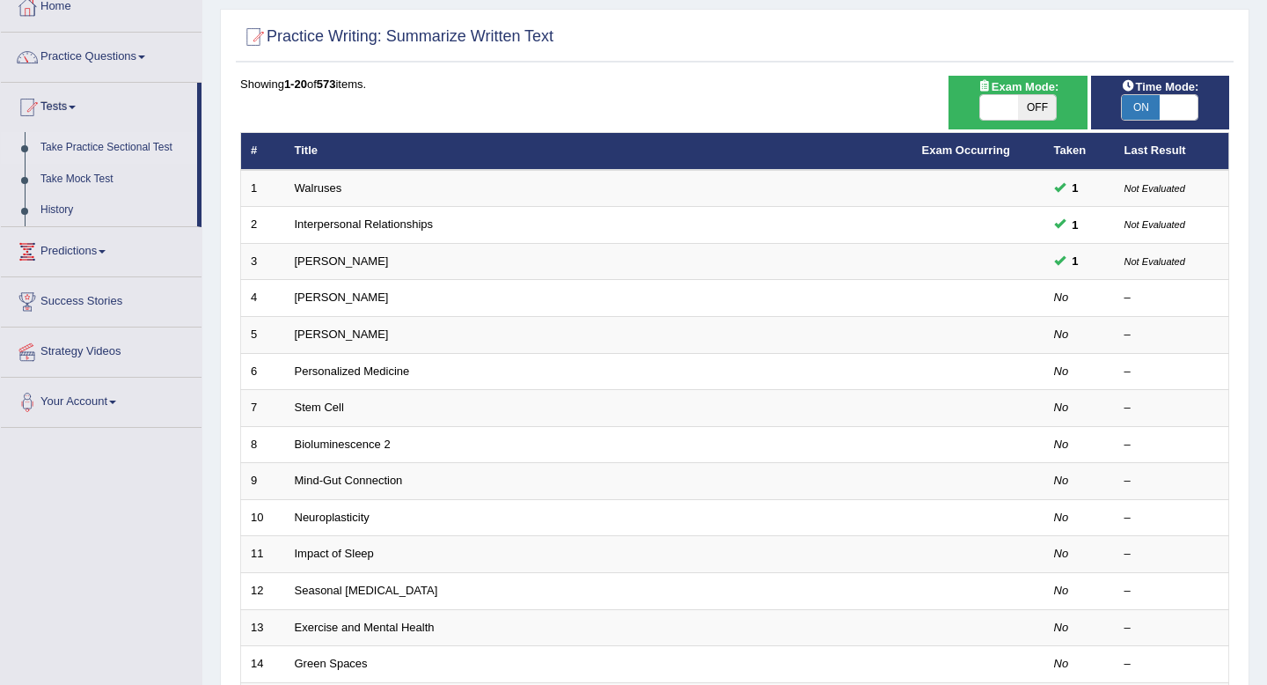
click at [70, 146] on link "Take Practice Sectional Test" at bounding box center [115, 148] width 165 height 32
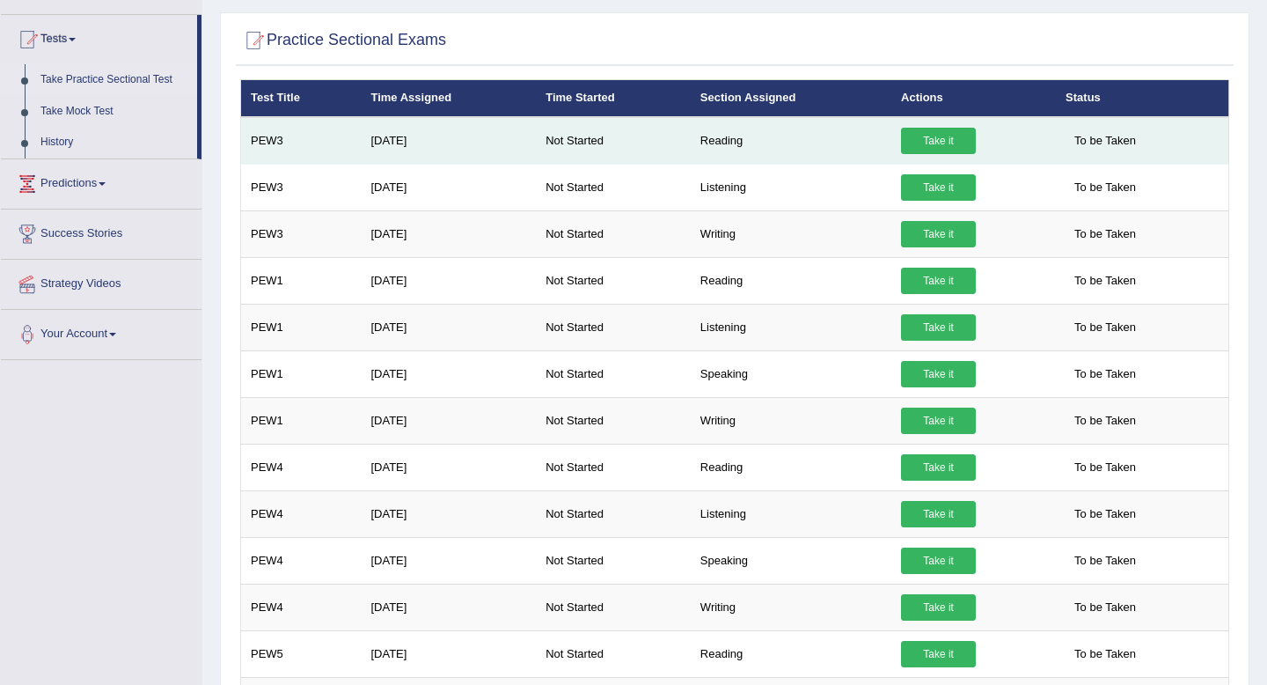
scroll to position [186, 0]
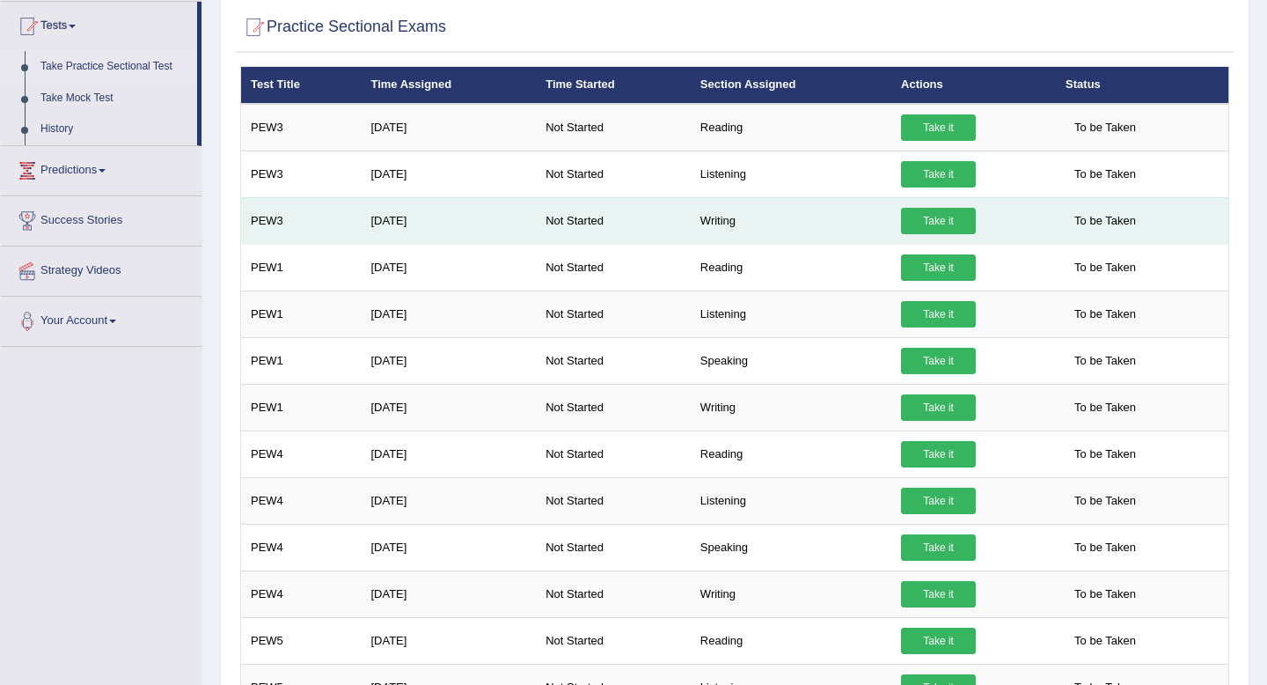
click at [921, 216] on link "Take it" at bounding box center [938, 221] width 75 height 26
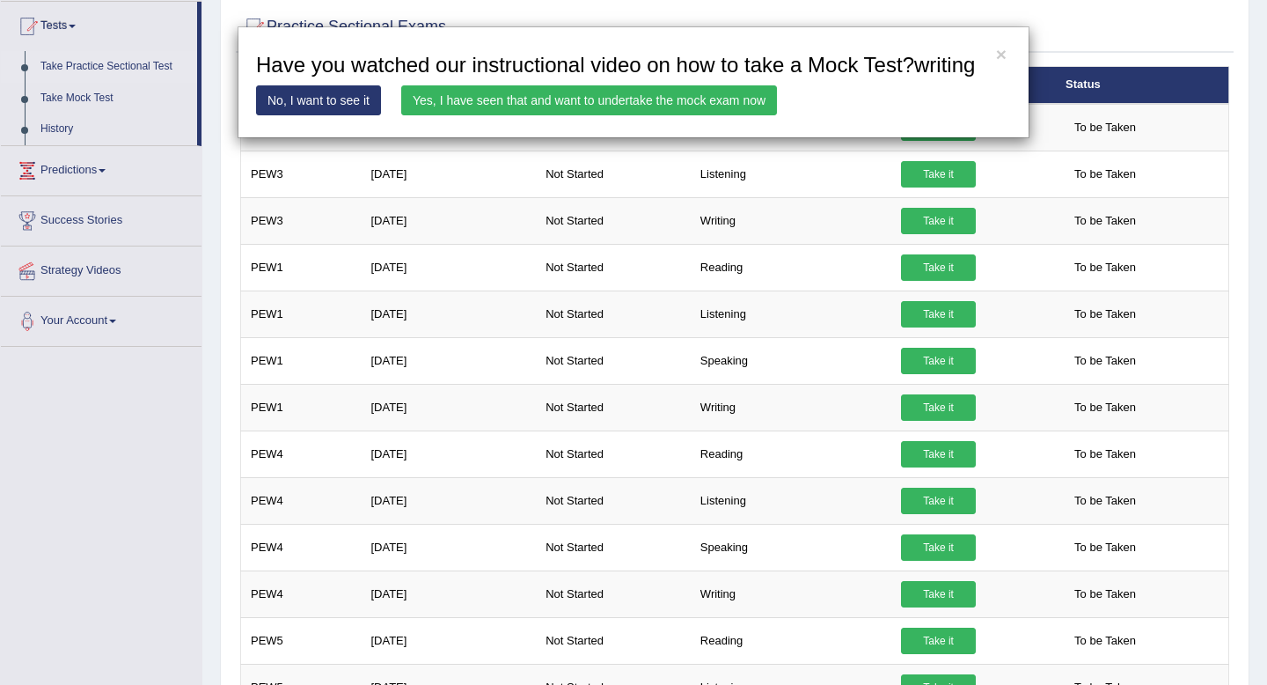
click at [738, 115] on link "Yes, I have seen that and want to undertake the mock exam now" at bounding box center [589, 100] width 376 height 30
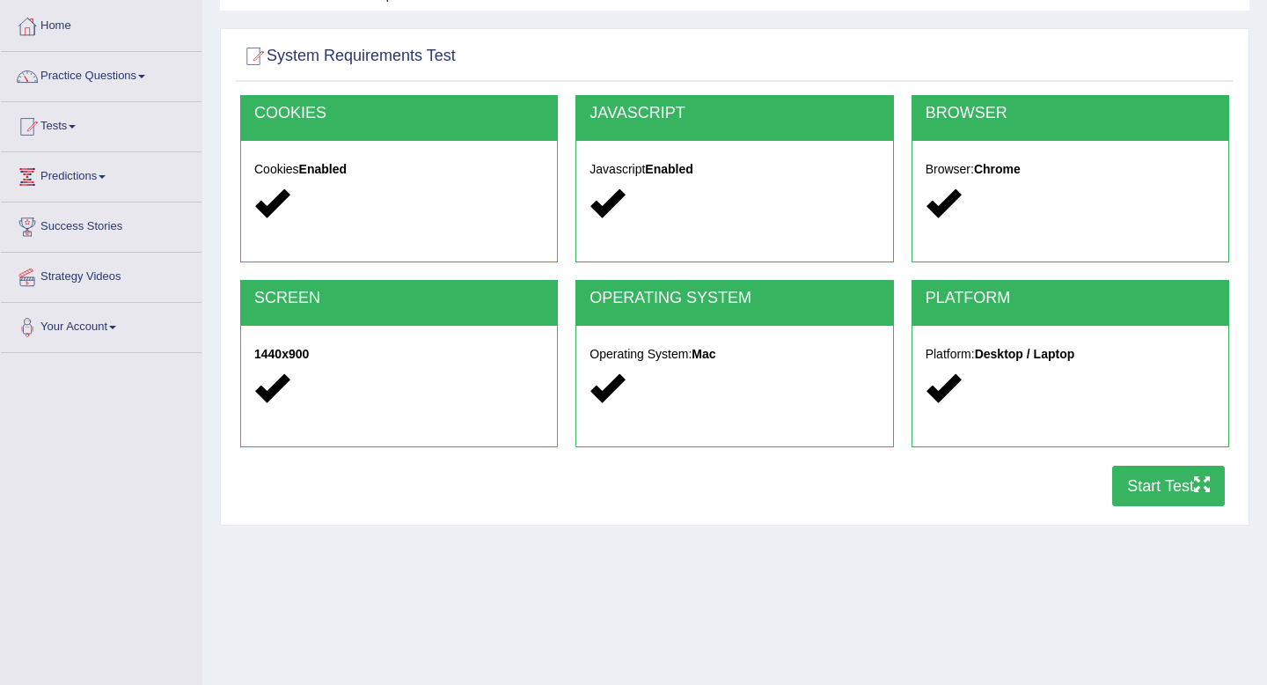
scroll to position [114, 0]
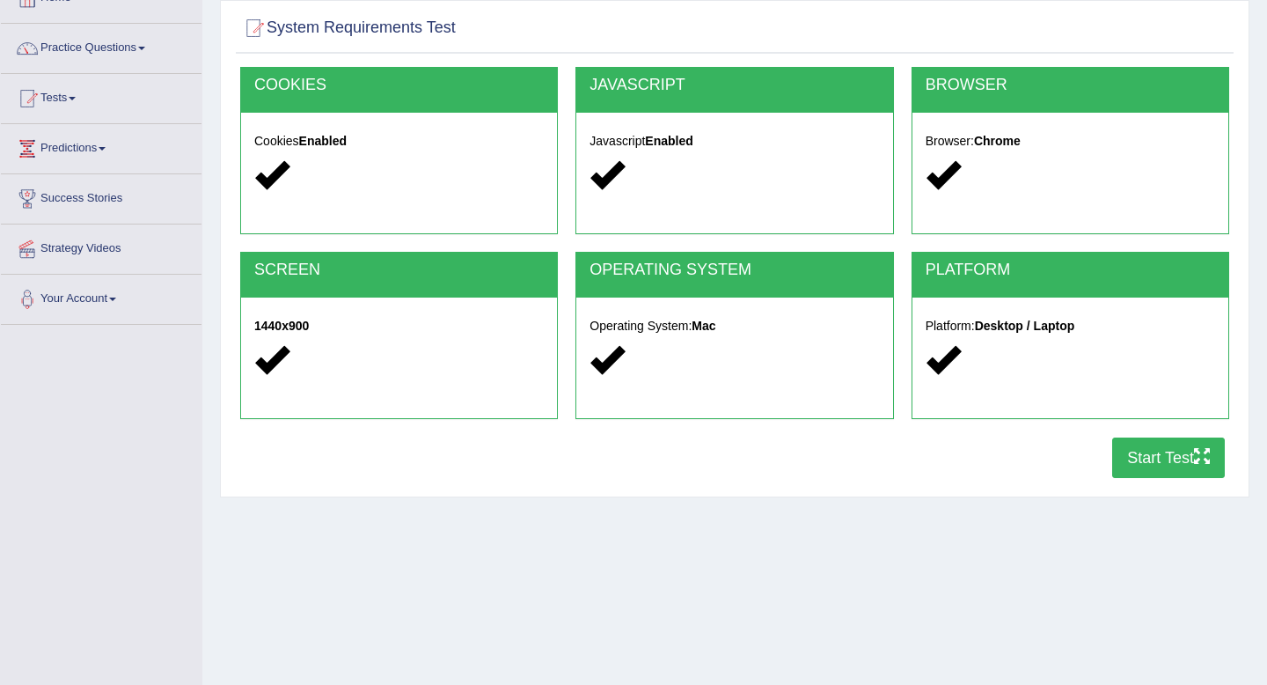
click at [1154, 469] on button "Start Test" at bounding box center [1168, 457] width 113 height 40
